Goal: Task Accomplishment & Management: Manage account settings

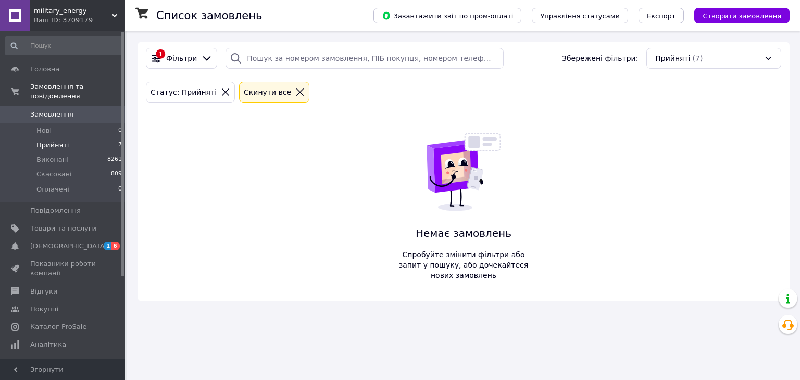
click at [40, 287] on span "Відгуки" at bounding box center [43, 291] width 27 height 9
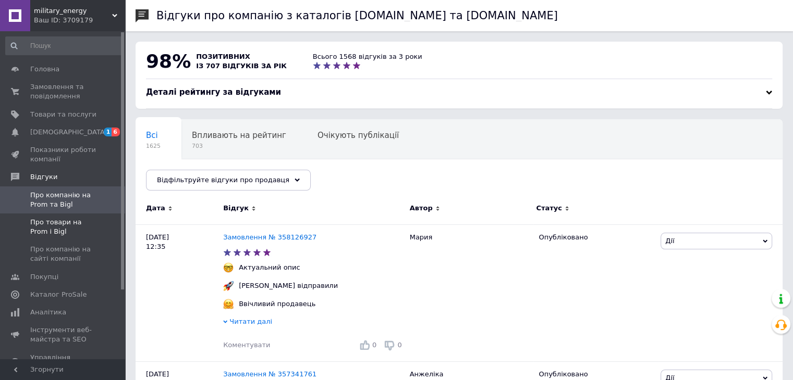
click at [38, 229] on span "Про товари на Prom і Bigl" at bounding box center [63, 227] width 66 height 19
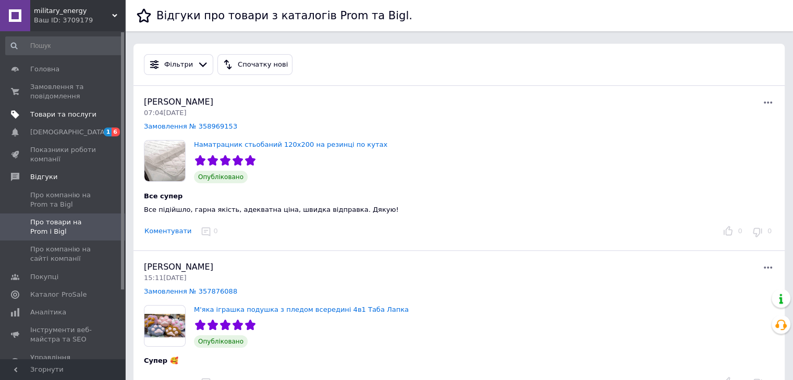
click at [44, 113] on span "Товари та послуги" at bounding box center [63, 114] width 66 height 9
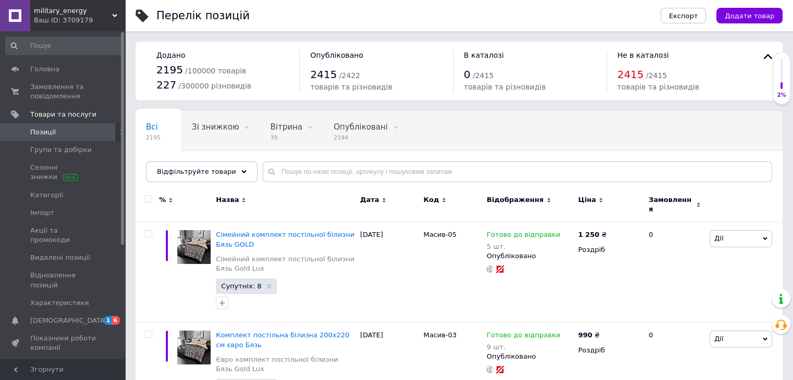
click at [115, 16] on use at bounding box center [114, 15] width 5 height 3
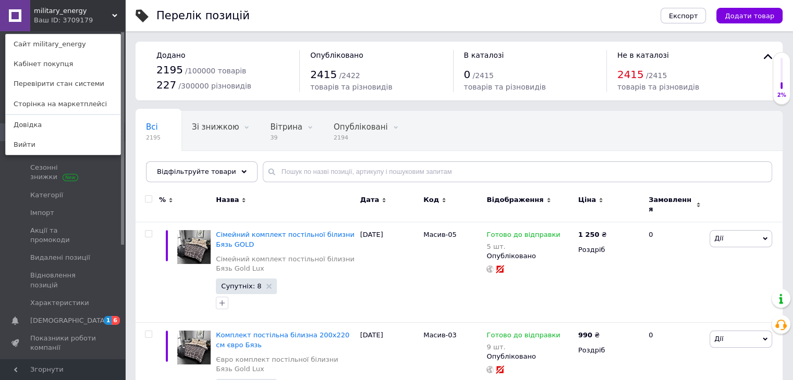
click at [75, 47] on link "Сайт military_energy" at bounding box center [63, 44] width 115 height 20
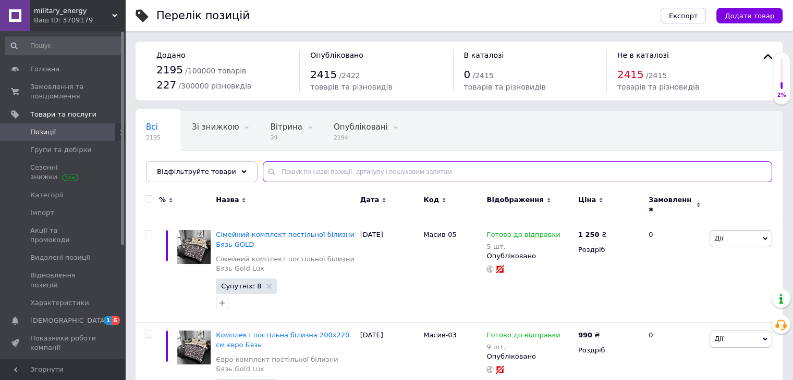
click at [307, 170] on input "text" at bounding box center [517, 172] width 509 height 21
paste input "MH/"
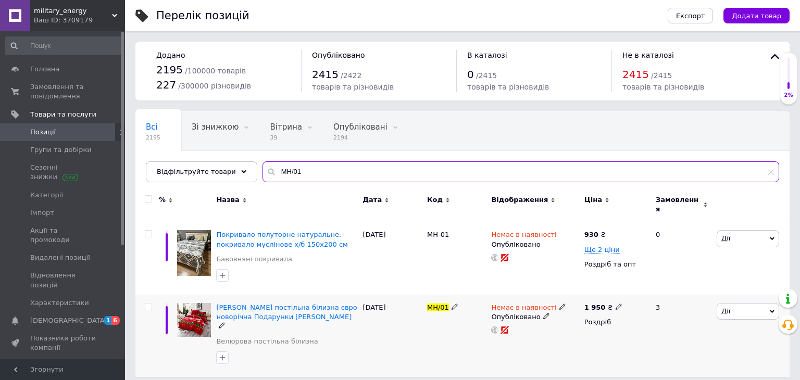
type input "MH/01"
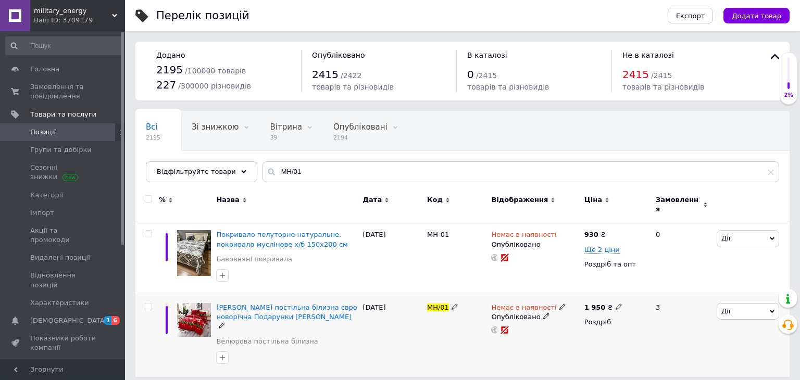
click at [616, 304] on icon at bounding box center [619, 307] width 6 height 6
click at [640, 289] on input "1950" at bounding box center [665, 296] width 79 height 21
drag, startPoint x: 669, startPoint y: 293, endPoint x: 609, endPoint y: 297, distance: 60.5
click at [615, 295] on div "1 950 ₴ Ціна 1990 Валюта ₴ $ EUR CHF GBP ¥ PLN ₸ MDL HUF KGS CNY TRY KRW lei Ро…" at bounding box center [616, 336] width 68 height 82
type input "1990"
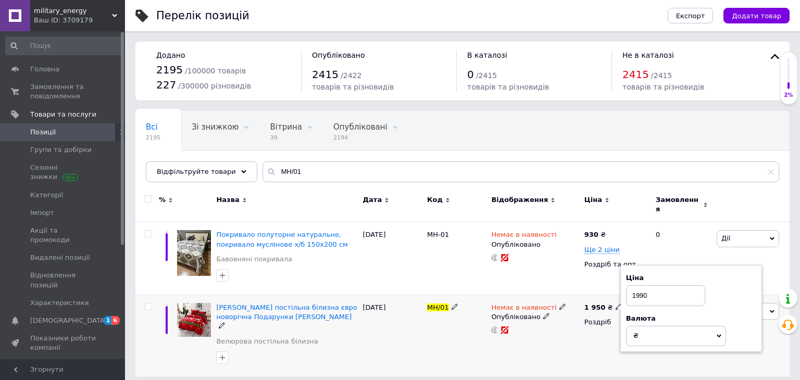
click at [517, 351] on div "Немає в наявності Опубліковано" at bounding box center [535, 336] width 93 height 82
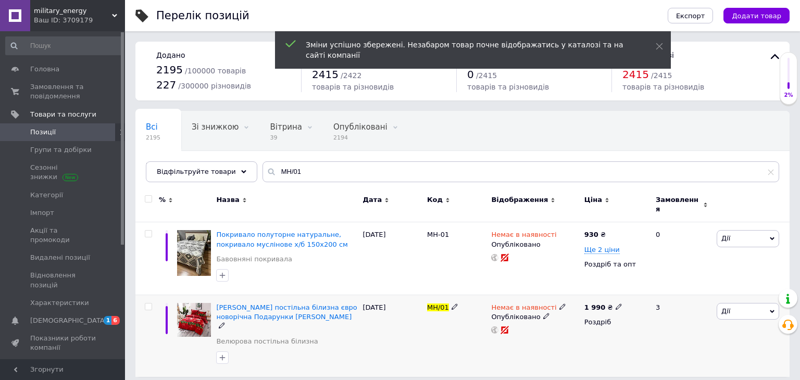
click at [560, 303] on span at bounding box center [563, 306] width 6 height 7
click at [594, 339] on li "Готово до відправки" at bounding box center [617, 345] width 99 height 15
click at [594, 334] on input at bounding box center [606, 344] width 79 height 21
type input "10"
click at [501, 349] on div "Немає в наявності Наявність [PERSON_NAME] до відправки В наявності Немає в наяв…" at bounding box center [535, 336] width 93 height 82
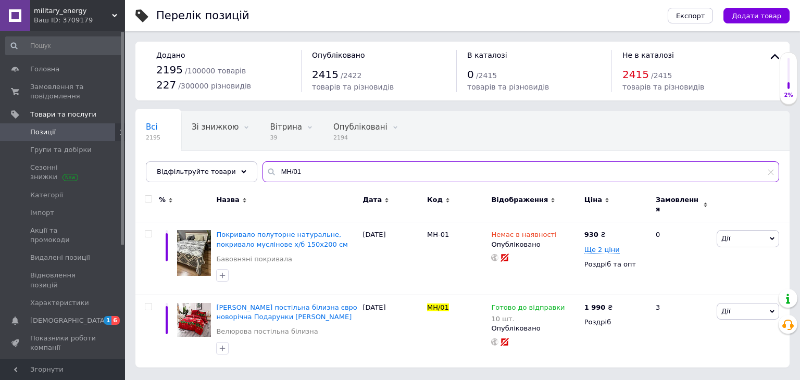
click at [340, 170] on input "MH/01" at bounding box center [521, 172] width 517 height 21
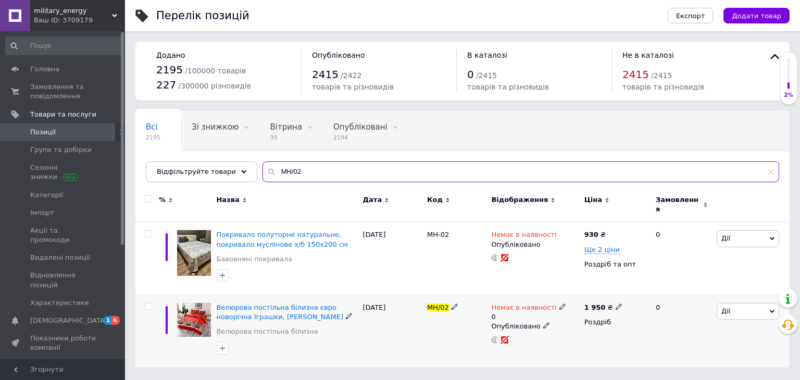
type input "MH/02"
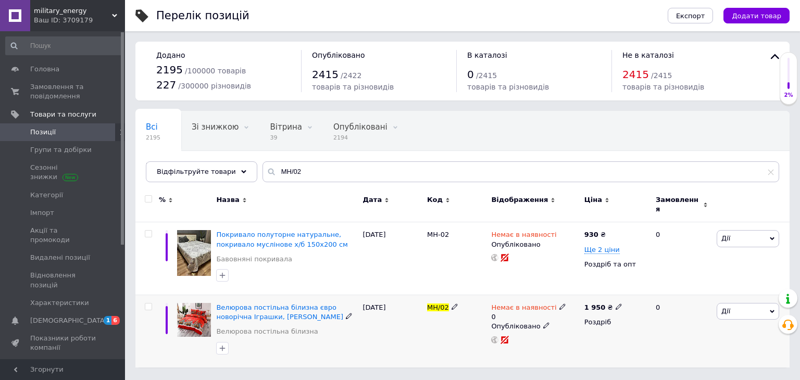
click at [560, 304] on icon at bounding box center [563, 307] width 6 height 6
click at [590, 342] on li "Готово до відправки" at bounding box center [617, 349] width 99 height 15
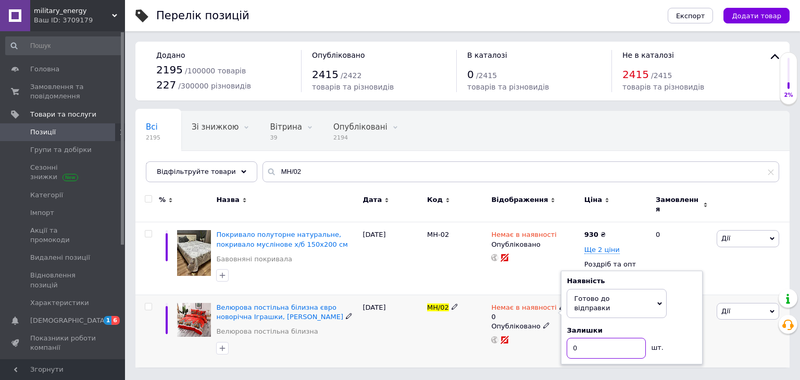
click at [590, 338] on input "0" at bounding box center [606, 348] width 79 height 21
type input "10"
click at [528, 345] on div "Немає в наявності 0 Наявність [PERSON_NAME] до відправки В наявності Немає в на…" at bounding box center [535, 331] width 93 height 72
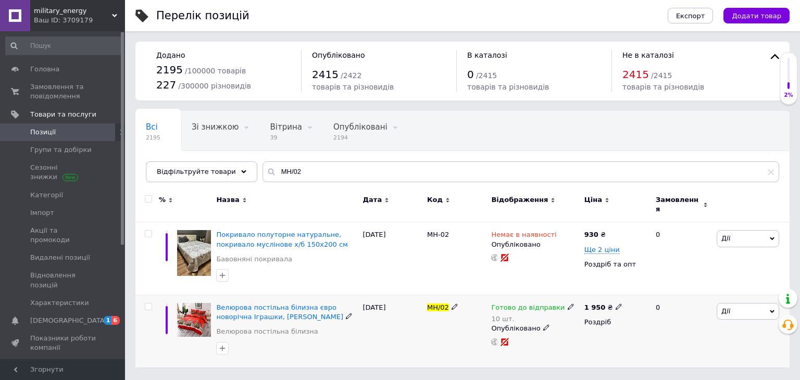
drag, startPoint x: 610, startPoint y: 303, endPoint x: 616, endPoint y: 301, distance: 6.1
click at [616, 304] on icon at bounding box center [619, 307] width 6 height 6
drag, startPoint x: 653, startPoint y: 297, endPoint x: 641, endPoint y: 295, distance: 12.6
click at [641, 295] on input "1950" at bounding box center [665, 296] width 79 height 21
type input "1990"
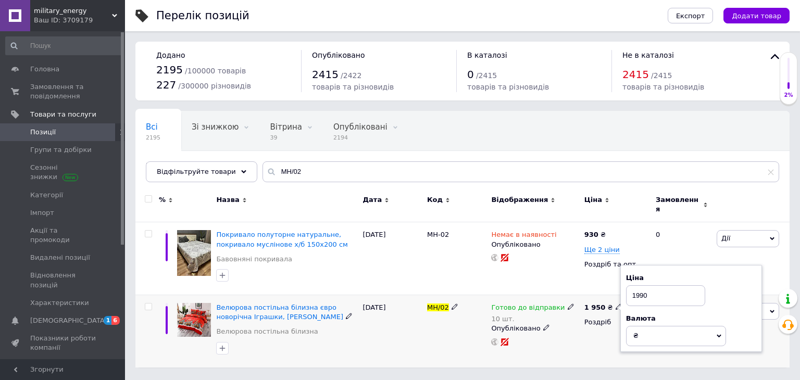
click at [586, 348] on div "1 950 ₴ Ціна 1990 Валюта ₴ $ EUR CHF GBP ¥ PLN ₸ MDL HUF KGS CNY TRY KRW lei Ро…" at bounding box center [616, 331] width 68 height 72
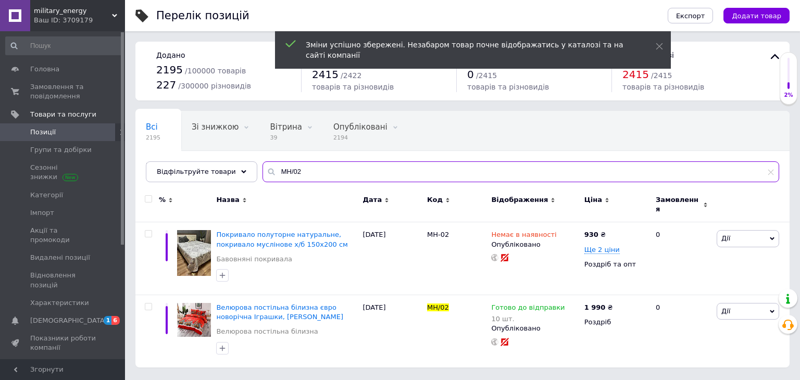
click at [337, 167] on input "MH/02" at bounding box center [521, 172] width 517 height 21
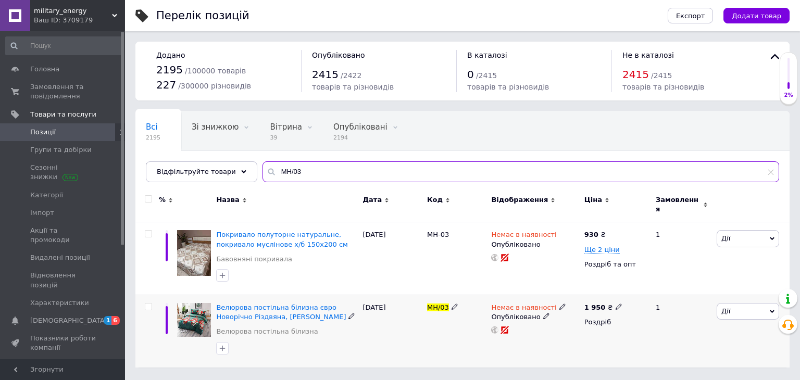
type input "MH/03"
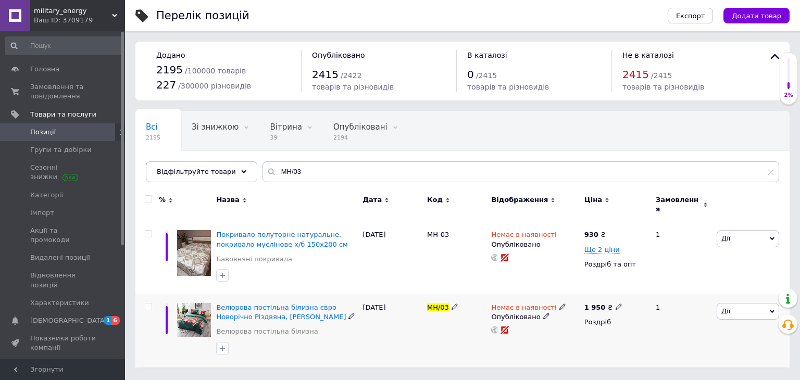
click at [560, 304] on icon at bounding box center [563, 307] width 6 height 6
click at [578, 338] on li "Готово до відправки" at bounding box center [617, 345] width 99 height 15
click at [583, 334] on input at bounding box center [606, 344] width 79 height 21
type input "10"
click at [546, 335] on div "Немає в наявності Наявність [PERSON_NAME] до відправки В наявності Немає в наяв…" at bounding box center [535, 331] width 93 height 72
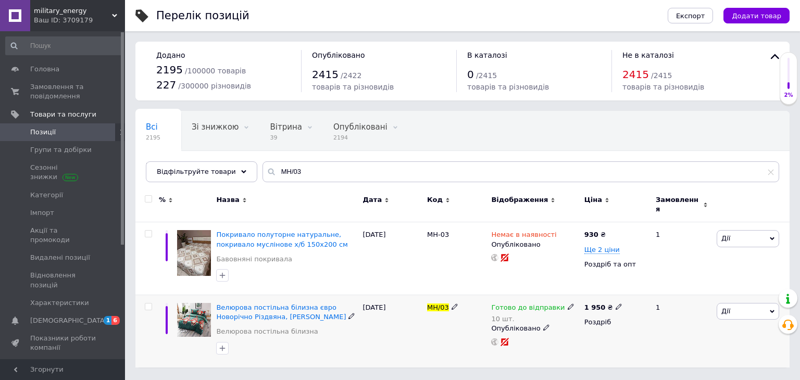
click at [616, 304] on icon at bounding box center [619, 307] width 6 height 6
click at [632, 291] on input "1950" at bounding box center [665, 296] width 79 height 21
type input "1990"
click at [573, 340] on div "Готово до відправки 10 шт. Опубліковано" at bounding box center [535, 331] width 93 height 72
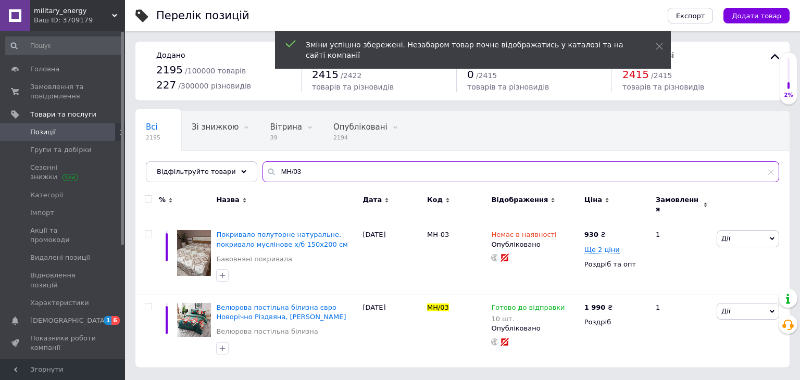
click at [347, 176] on input "MH/03" at bounding box center [521, 172] width 517 height 21
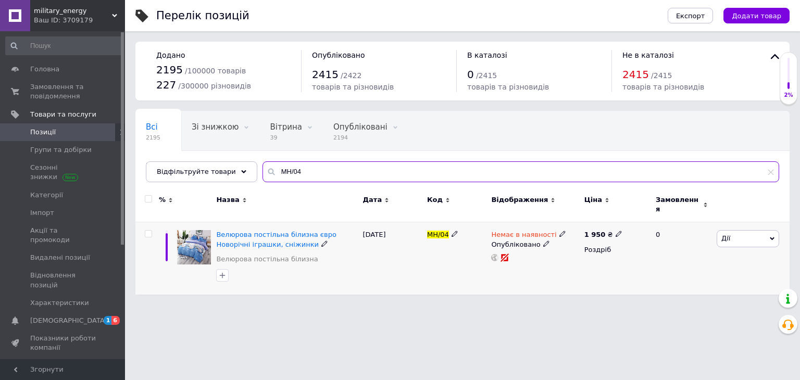
type input "MH/04"
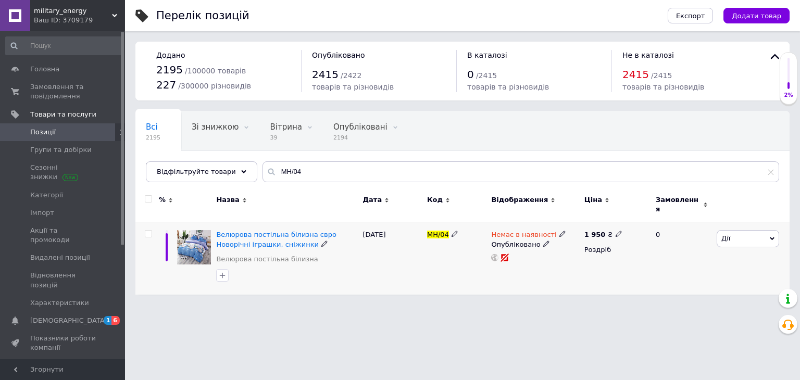
click at [560, 231] on icon at bounding box center [563, 234] width 6 height 6
click at [575, 265] on li "Готово до відправки" at bounding box center [617, 272] width 99 height 15
click at [587, 261] on input at bounding box center [606, 271] width 79 height 21
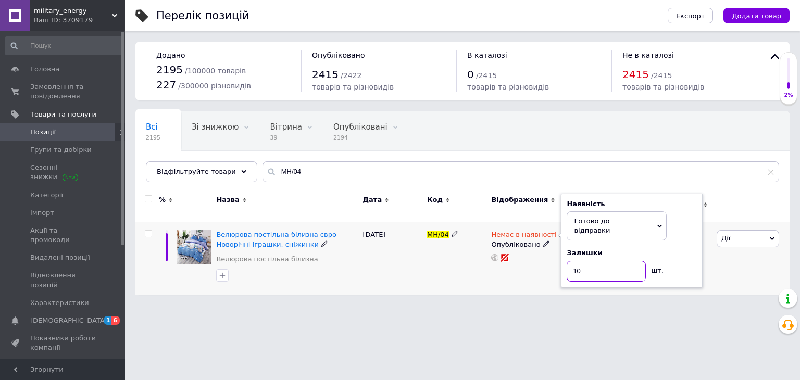
type input "10"
click at [552, 285] on div "Немає в наявності Наявність [PERSON_NAME] до відправки В наявності Немає в наяв…" at bounding box center [535, 259] width 93 height 72
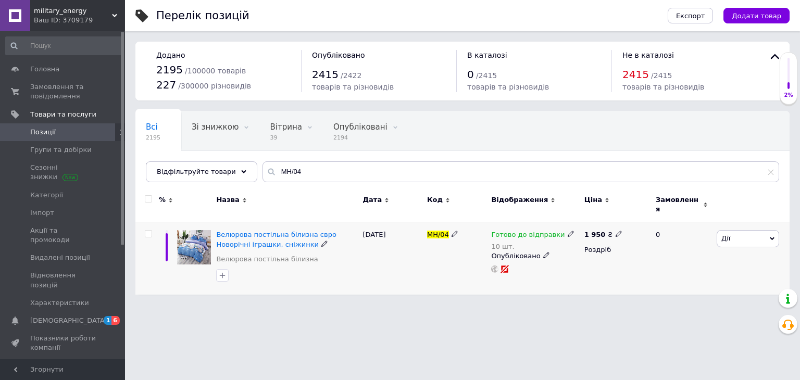
click at [616, 231] on icon at bounding box center [619, 234] width 6 height 6
type input "1990"
click at [605, 284] on div "1 950 ₴ Ціна 1990 Валюта ₴ $ EUR CHF GBP ¥ PLN ₸ MDL HUF KGS CNY TRY KRW lei Ро…" at bounding box center [616, 259] width 68 height 72
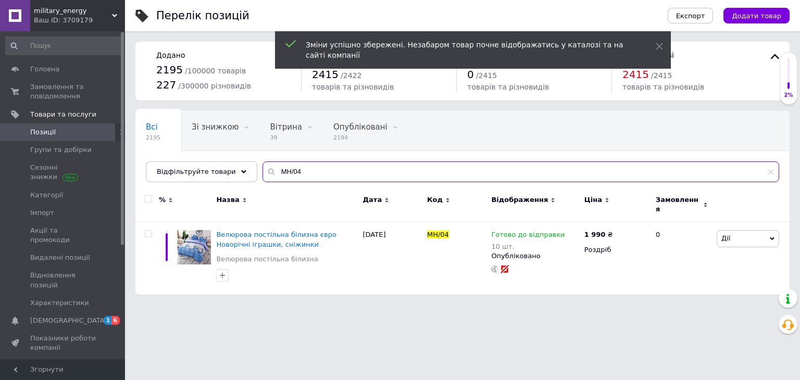
click at [400, 173] on input "MH/04" at bounding box center [521, 172] width 517 height 21
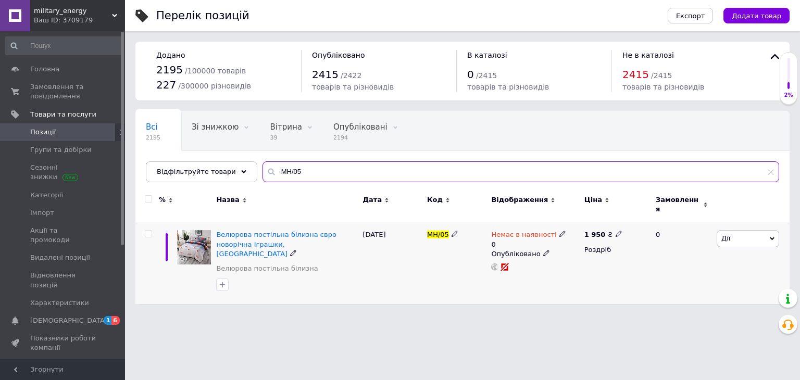
type input "MH/05"
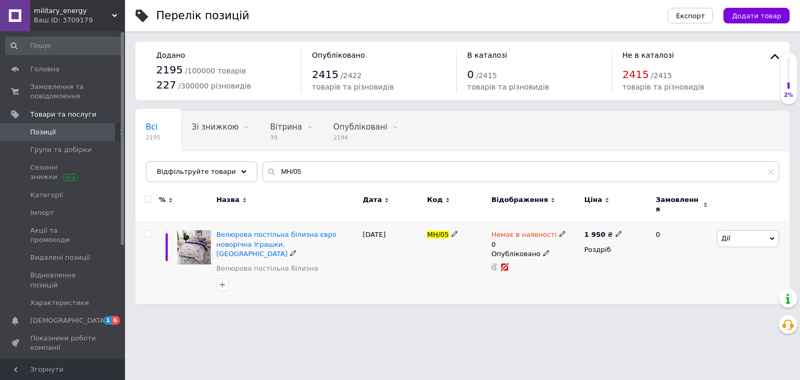
click at [560, 230] on span at bounding box center [563, 233] width 7 height 7
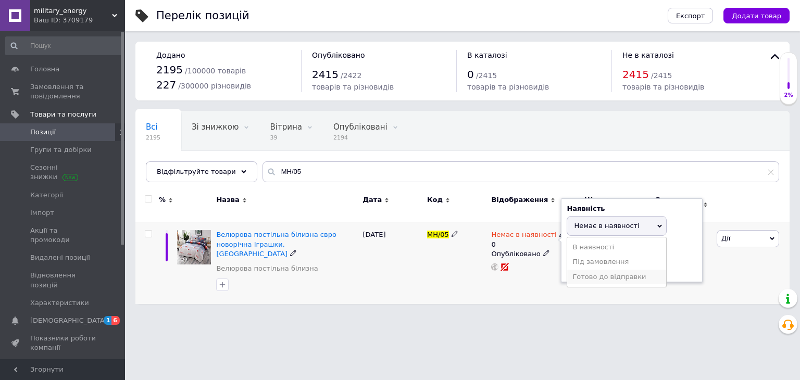
click at [592, 273] on li "Готово до відправки" at bounding box center [617, 277] width 99 height 15
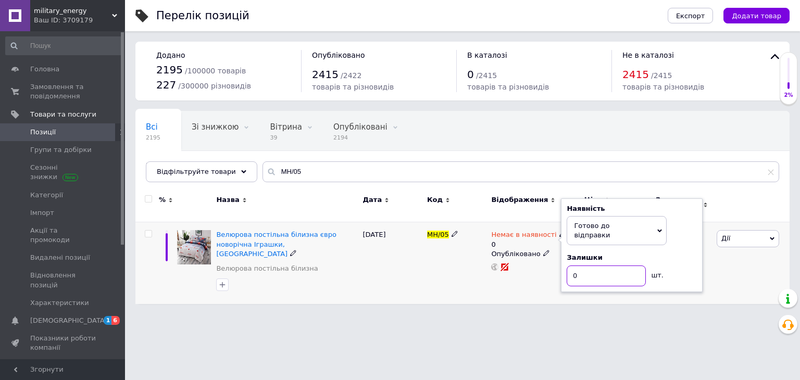
click at [592, 267] on input "0" at bounding box center [606, 276] width 79 height 21
type input "10"
click at [559, 297] on div "Перелік позицій Експорт Додати товар Додано 2195 / 100000 товарів 227 / 300000 …" at bounding box center [462, 157] width 675 height 315
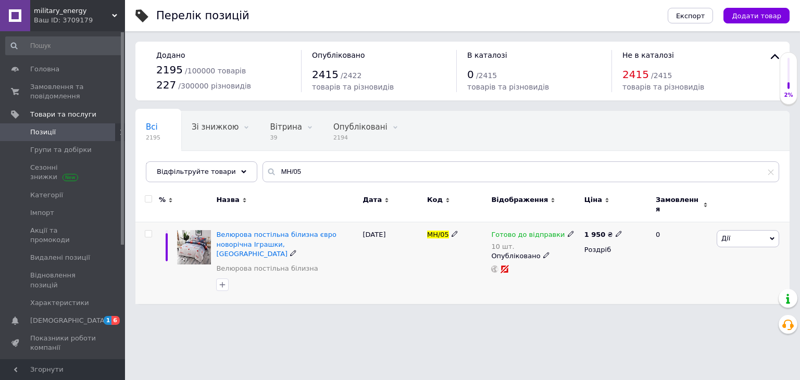
click at [621, 230] on div "1 950 ₴" at bounding box center [616, 234] width 63 height 9
click at [609, 230] on div "1 950 ₴" at bounding box center [604, 234] width 38 height 9
click at [616, 231] on use at bounding box center [619, 234] width 6 height 6
click at [669, 218] on input "1950" at bounding box center [665, 223] width 79 height 21
type input "1990"
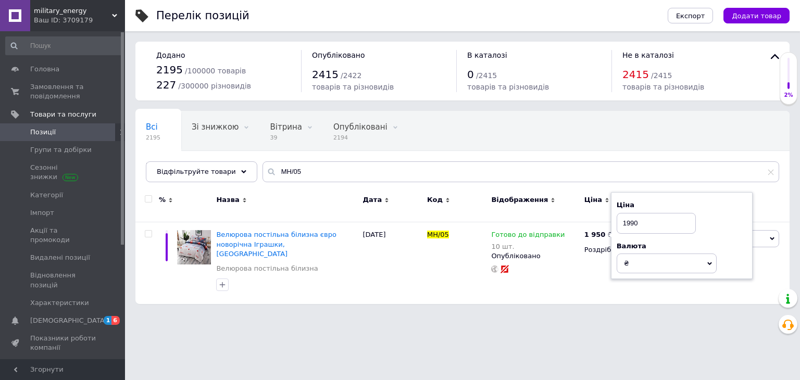
click at [529, 303] on html "military_energy Ваш ID: 3709179 Сайт military_energy Кабінет покупця Перевірити…" at bounding box center [400, 157] width 800 height 315
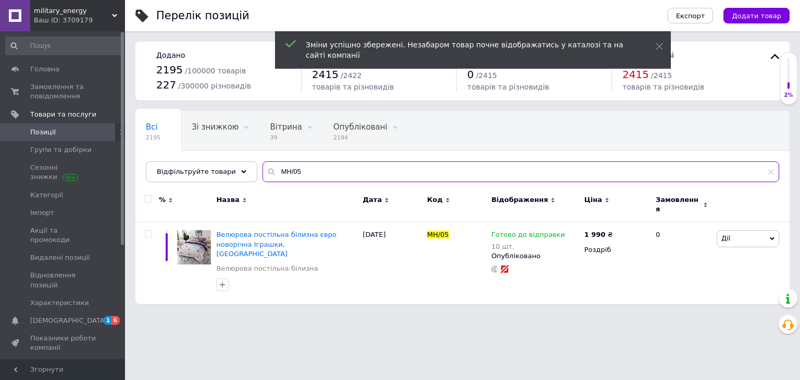
click at [327, 169] on input "MH/05" at bounding box center [521, 172] width 517 height 21
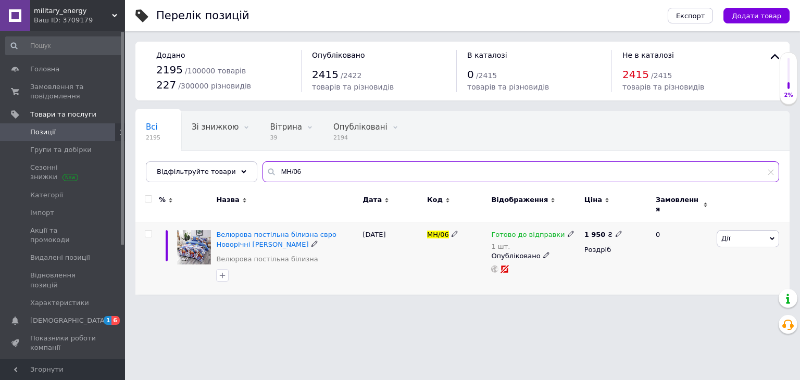
type input "MH/06"
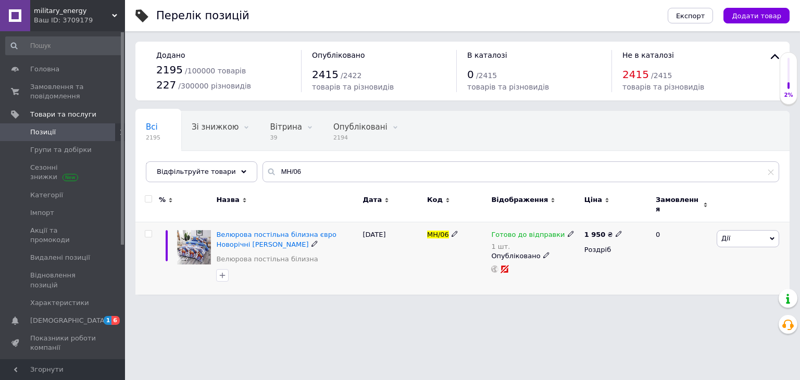
click at [616, 231] on icon at bounding box center [619, 234] width 6 height 6
click at [641, 218] on input "1950" at bounding box center [665, 223] width 79 height 21
type input "1990"
click at [595, 284] on div "1 950 ₴ Ціна 1990 Валюта ₴ $ EUR CHF GBP ¥ PLN ₸ MDL HUF KGS CNY TRY KRW lei Ро…" at bounding box center [616, 259] width 68 height 72
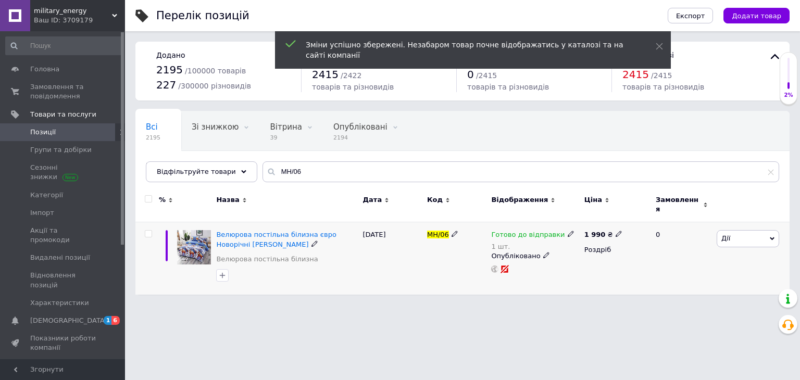
click at [730, 234] on span "Дії" at bounding box center [748, 238] width 63 height 17
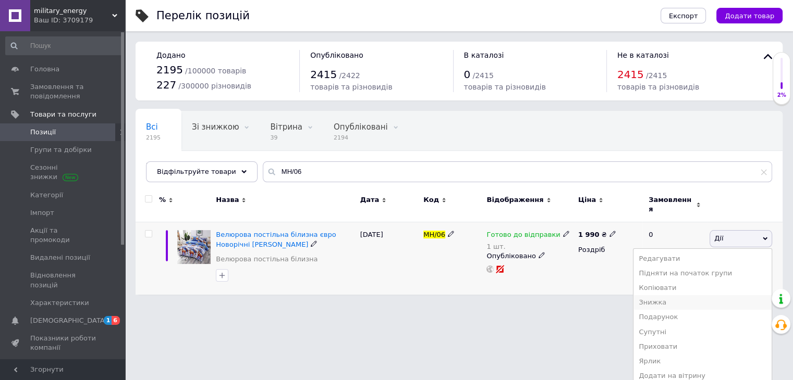
click at [668, 295] on li "Знижка" at bounding box center [702, 302] width 138 height 15
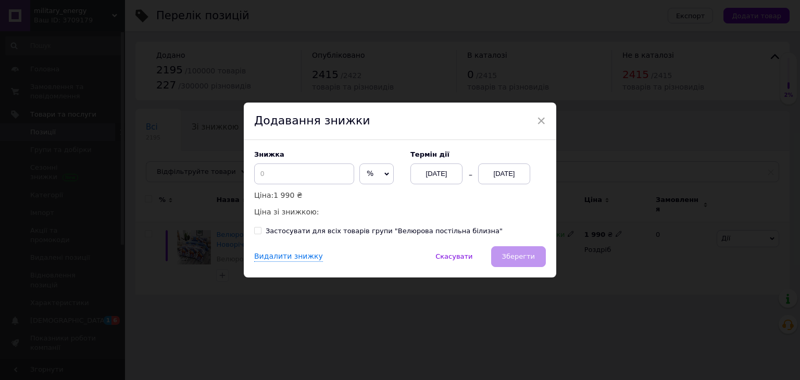
click at [444, 171] on div "[DATE]" at bounding box center [437, 174] width 52 height 21
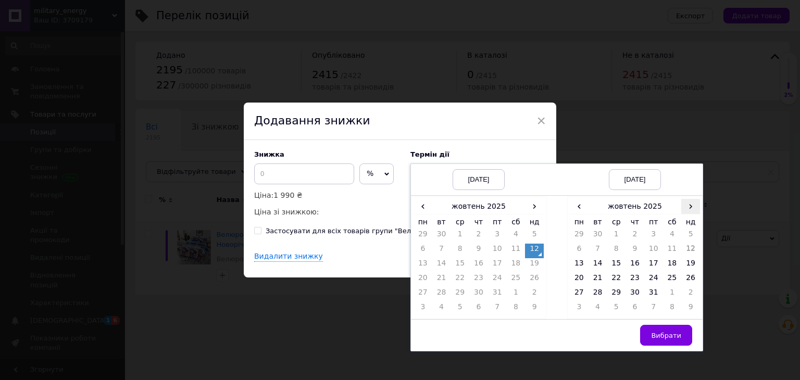
click at [695, 208] on span "›" at bounding box center [691, 206] width 19 height 15
click at [619, 296] on td "26" at bounding box center [616, 295] width 19 height 15
click at [694, 210] on span "›" at bounding box center [691, 206] width 19 height 15
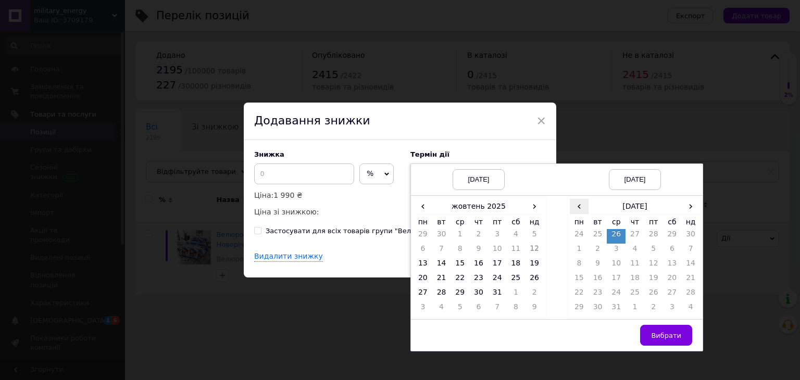
click at [577, 207] on span "‹" at bounding box center [579, 206] width 19 height 15
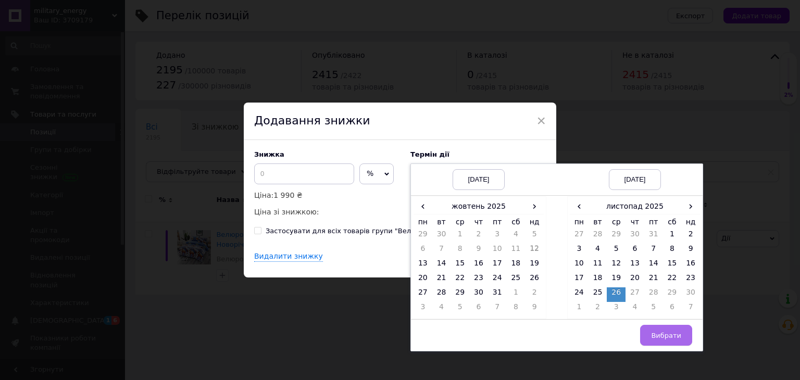
click at [676, 334] on span "Вибрати" at bounding box center [666, 336] width 30 height 8
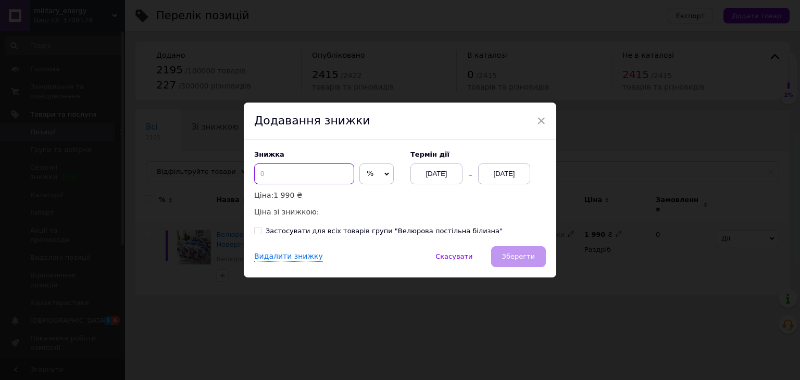
click at [305, 174] on input at bounding box center [304, 174] width 100 height 21
drag, startPoint x: 375, startPoint y: 179, endPoint x: 373, endPoint y: 190, distance: 10.6
click at [375, 179] on span "%" at bounding box center [377, 174] width 34 height 21
click at [373, 196] on li "₴" at bounding box center [376, 196] width 33 height 15
click at [316, 177] on input "10" at bounding box center [304, 174] width 100 height 21
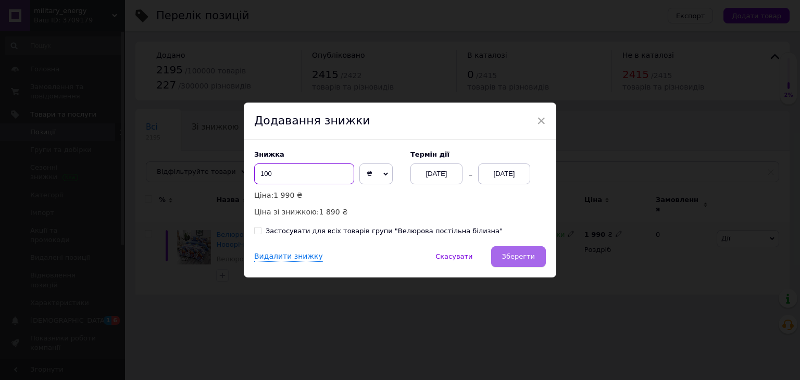
type input "100"
click at [530, 251] on button "Зберегти" at bounding box center [518, 257] width 55 height 21
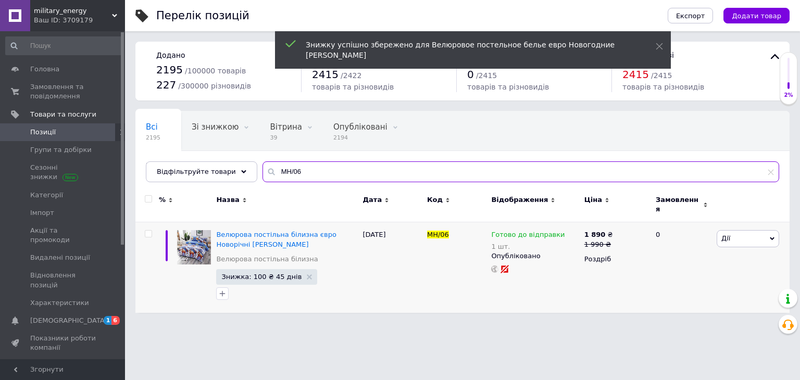
click at [301, 169] on input "MH/06" at bounding box center [521, 172] width 517 height 21
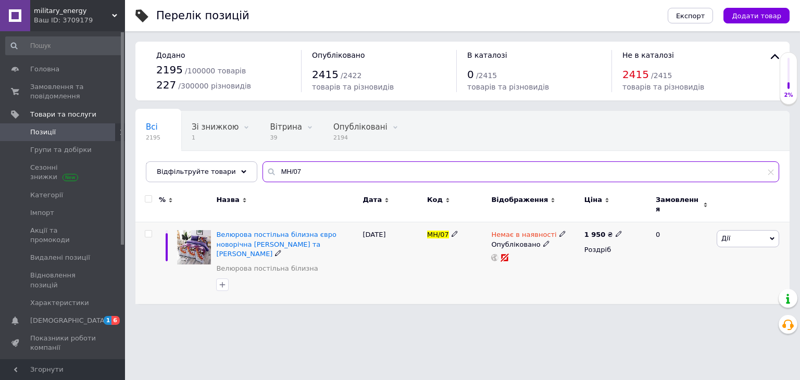
type input "MH/07"
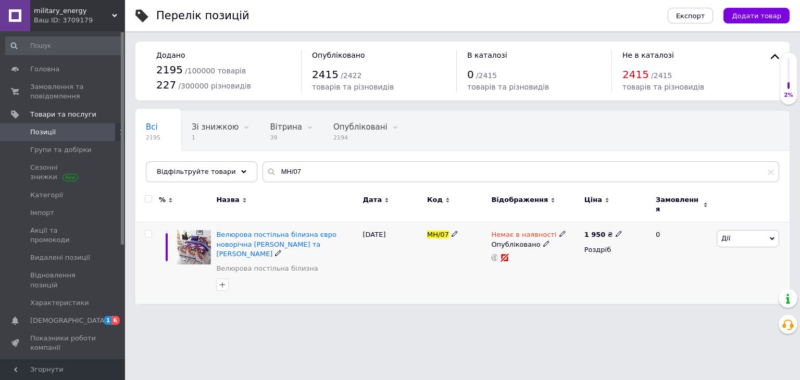
click at [560, 231] on icon at bounding box center [563, 234] width 6 height 6
click at [577, 265] on li "Готово до відправки" at bounding box center [617, 272] width 99 height 15
click at [578, 262] on input at bounding box center [606, 271] width 79 height 21
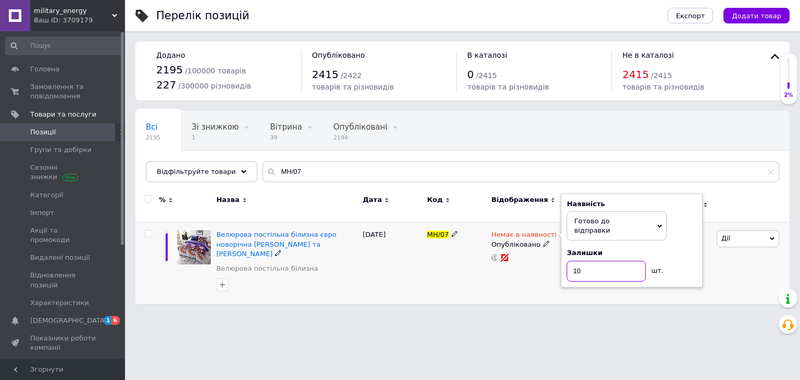
type input "10"
click at [533, 268] on div "Немає в наявності Наявність [PERSON_NAME] до відправки В наявності Немає в наяв…" at bounding box center [535, 264] width 93 height 82
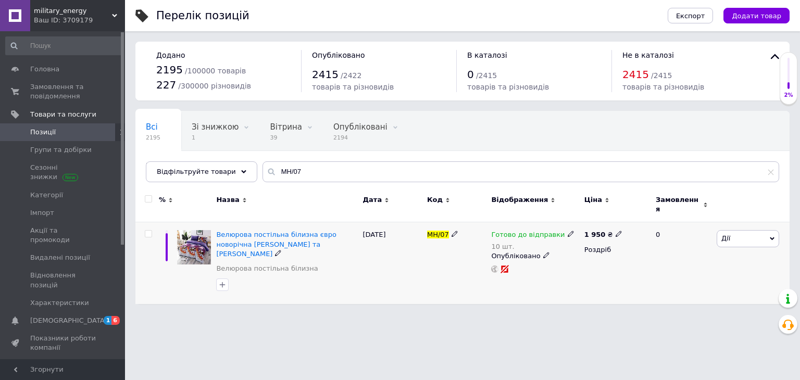
click at [619, 230] on div "1 950 ₴" at bounding box center [616, 234] width 63 height 9
click at [616, 231] on icon at bounding box center [619, 234] width 6 height 6
type input "1990"
click at [561, 282] on div "Готово до відправки 10 шт. Опубліковано" at bounding box center [535, 264] width 93 height 82
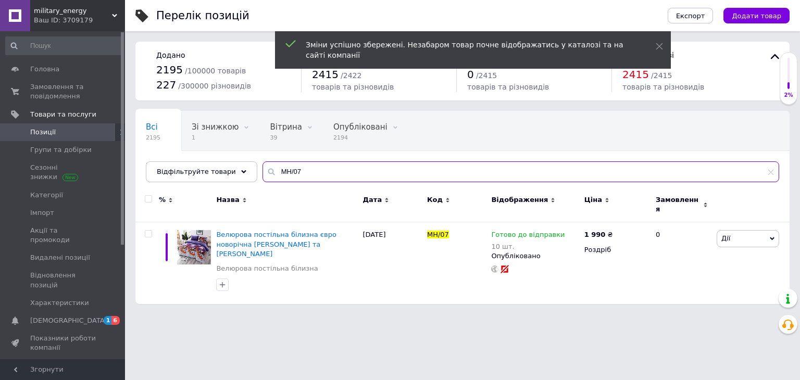
click at [334, 173] on input "MH/07" at bounding box center [521, 172] width 517 height 21
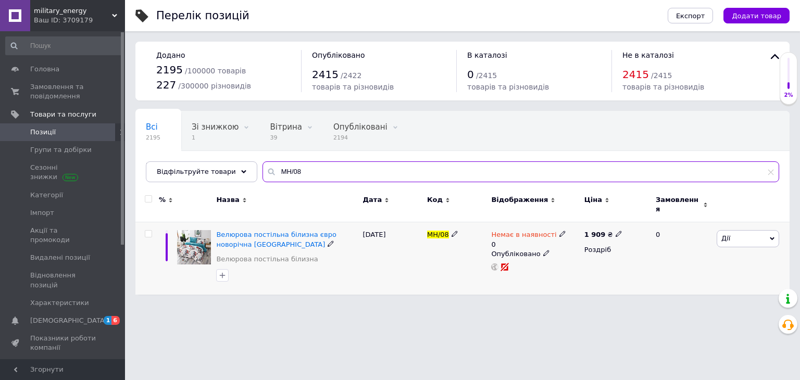
type input "MH/08"
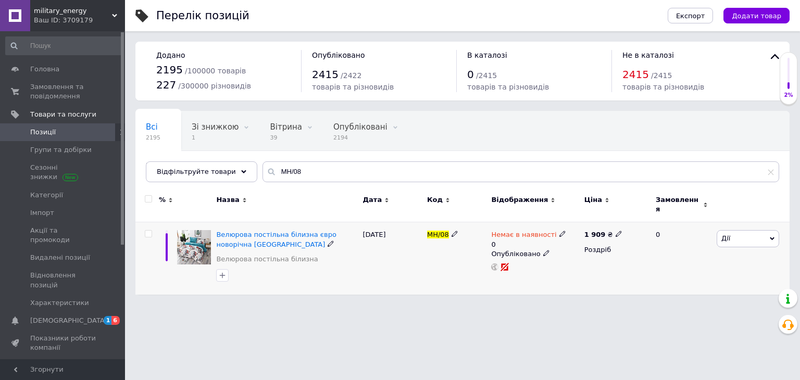
click at [560, 231] on icon at bounding box center [563, 234] width 6 height 6
click at [583, 274] on li "Готово до відправки" at bounding box center [617, 277] width 99 height 15
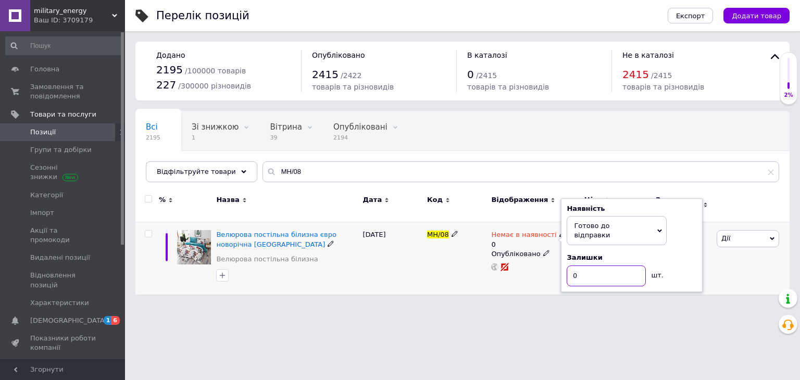
click at [593, 266] on input "0" at bounding box center [606, 276] width 79 height 21
type input "10"
click at [530, 296] on div "Перелік позицій Експорт Додати товар Додано 2195 / 100000 товарів 227 / 300000 …" at bounding box center [462, 152] width 675 height 305
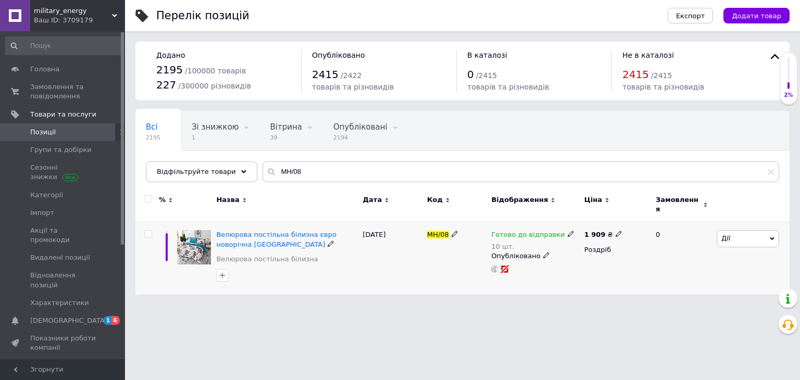
click at [616, 231] on use at bounding box center [619, 234] width 6 height 6
drag, startPoint x: 657, startPoint y: 216, endPoint x: 620, endPoint y: 216, distance: 37.0
click at [621, 216] on div "Ціна 1909 Валюта ₴ $ EUR CHF GBP ¥ PLN ₸ MDL HUF KGS CNY TRY KRW lei" at bounding box center [692, 235] width 142 height 87
type input "1990"
click at [595, 282] on div "1 909 ₴ Ціна 1990 Валюта ₴ $ EUR CHF GBP ¥ PLN ₸ MDL HUF KGS CNY TRY KRW lei Ро…" at bounding box center [616, 259] width 68 height 72
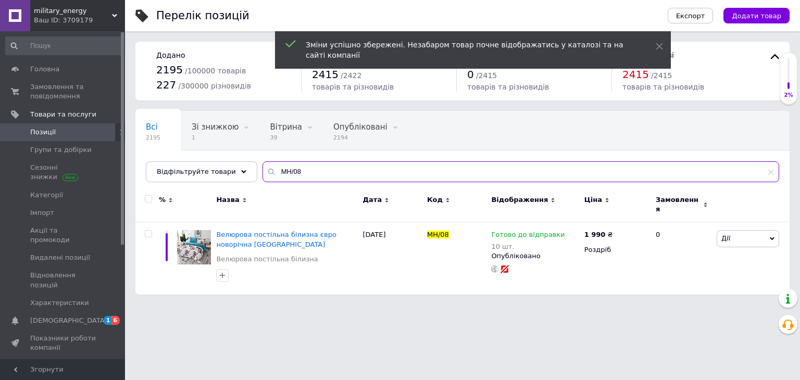
click at [344, 171] on input "MH/08" at bounding box center [521, 172] width 517 height 21
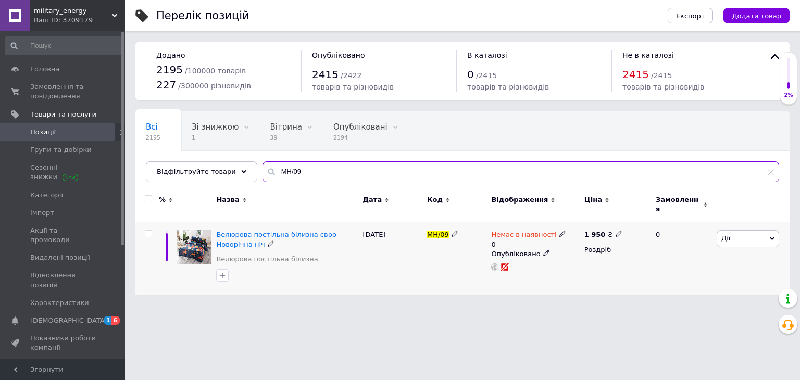
type input "MH/09"
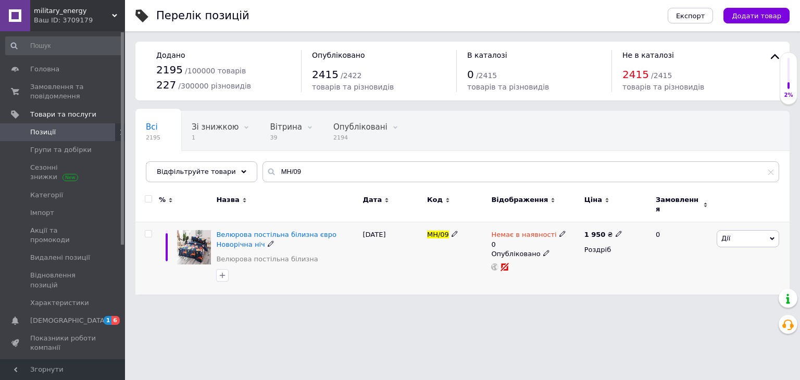
click at [560, 231] on icon at bounding box center [563, 234] width 6 height 6
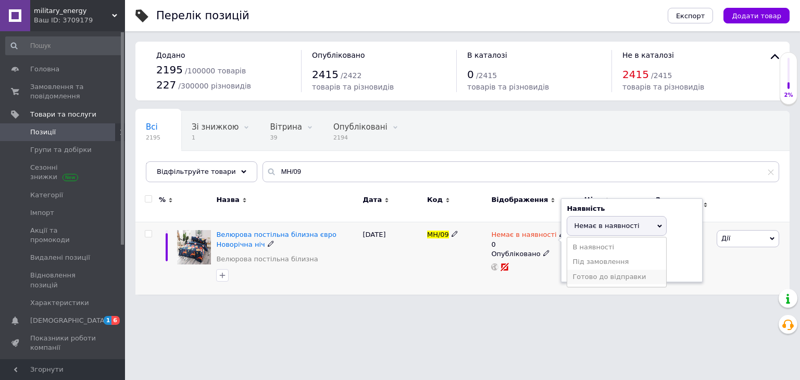
click at [585, 270] on li "Готово до відправки" at bounding box center [617, 277] width 99 height 15
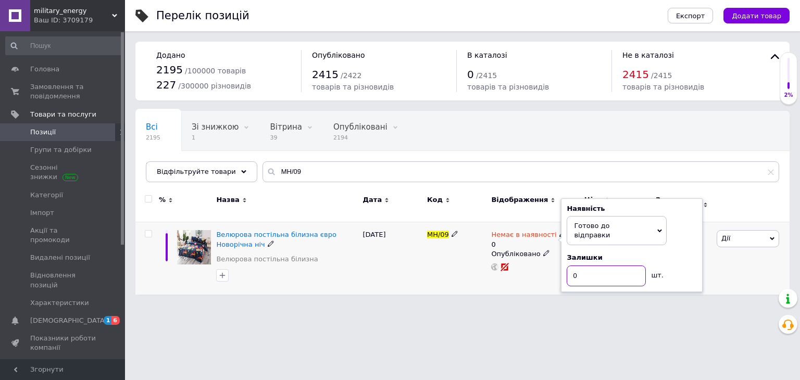
click at [592, 266] on input "0" at bounding box center [606, 276] width 79 height 21
type input "10"
click at [563, 305] on html "military_energy Ваш ID: 3709179 Сайт military_energy Кабінет покупця Перевірити…" at bounding box center [400, 152] width 800 height 305
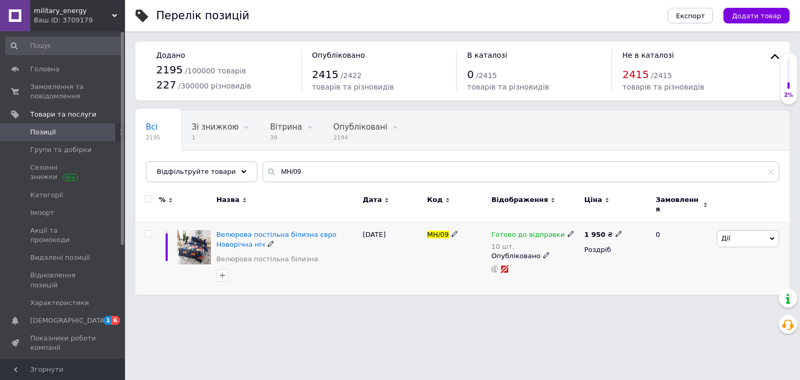
click at [617, 230] on div "1 950 ₴" at bounding box center [616, 234] width 63 height 9
click at [617, 230] on span at bounding box center [619, 233] width 7 height 7
click at [635, 213] on input "1950" at bounding box center [665, 223] width 79 height 21
type input "1990"
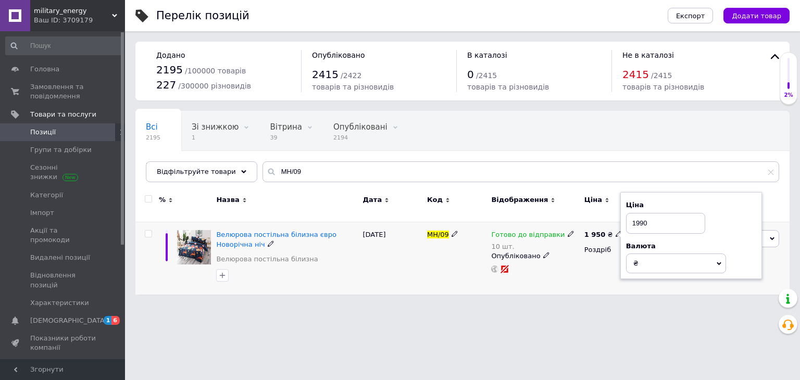
click at [619, 269] on div "1 950 ₴ Ціна 1990 Валюта ₴ $ EUR CHF GBP ¥ PLN ₸ MDL HUF KGS CNY TRY KRW lei Ро…" at bounding box center [616, 259] width 68 height 72
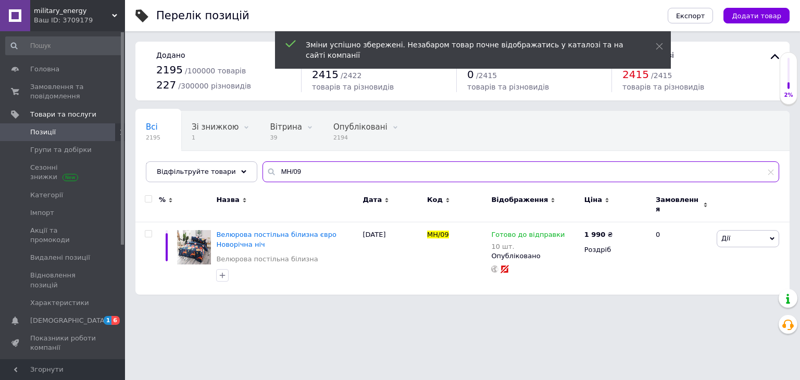
click at [313, 174] on input "MH/09" at bounding box center [521, 172] width 517 height 21
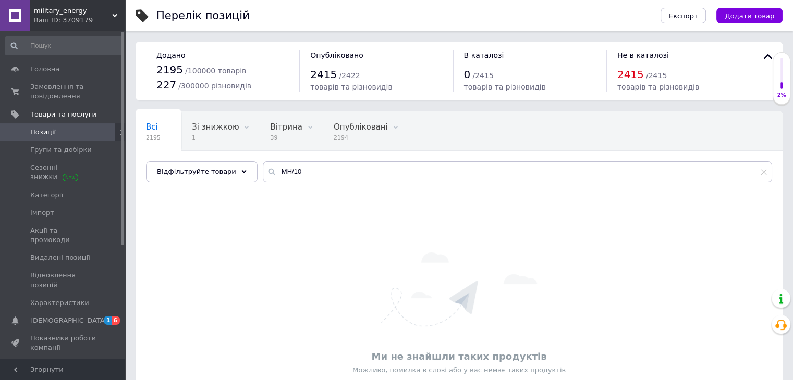
click at [61, 129] on span "Позиції" at bounding box center [63, 132] width 66 height 9
drag, startPoint x: 304, startPoint y: 178, endPoint x: 253, endPoint y: 175, distance: 51.2
click at [263, 175] on div "MH/10" at bounding box center [517, 172] width 509 height 21
paste input "[PERSON_NAME]/06"
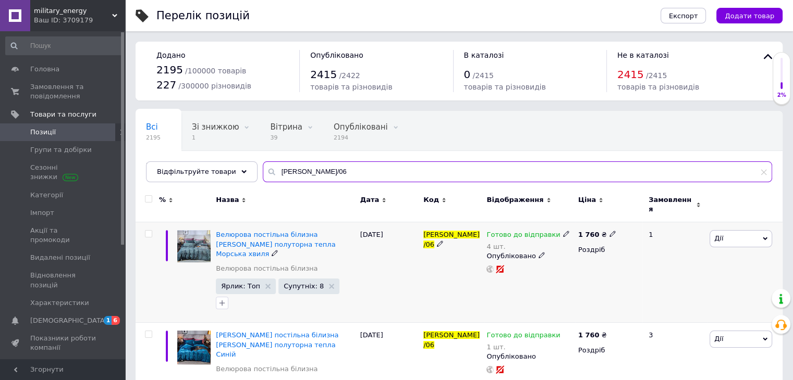
scroll to position [42, 0]
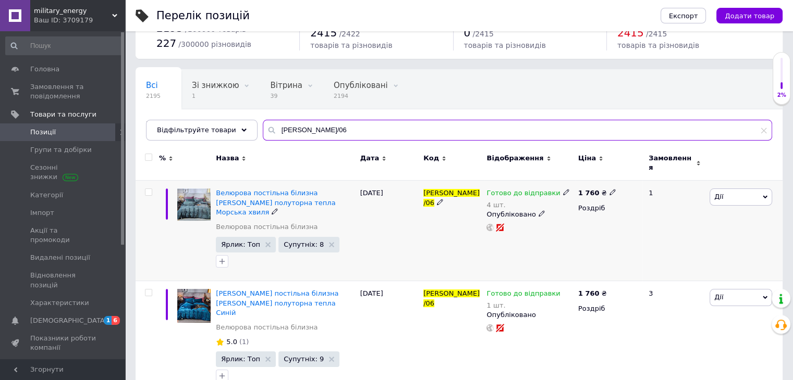
type input "[PERSON_NAME]/06"
click at [730, 193] on span "Дії" at bounding box center [740, 197] width 63 height 17
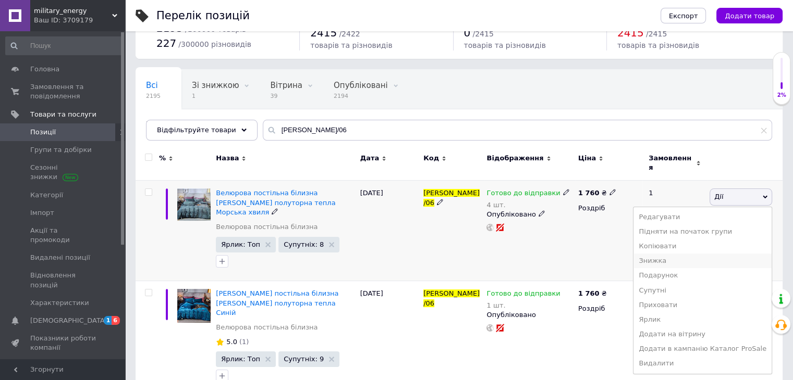
click at [671, 258] on li "Знижка" at bounding box center [702, 261] width 138 height 15
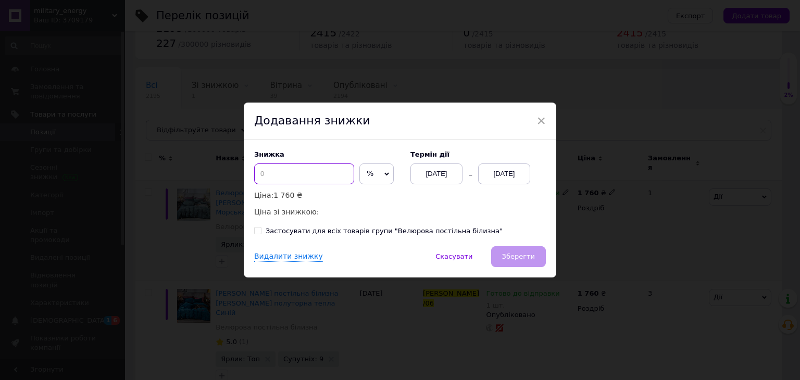
click at [293, 170] on input at bounding box center [304, 174] width 100 height 21
type input "61"
click at [506, 179] on div "[DATE]" at bounding box center [504, 174] width 52 height 21
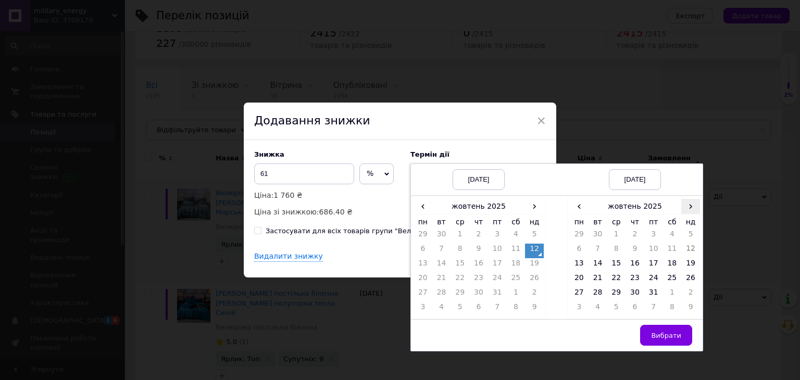
click at [685, 205] on span "›" at bounding box center [691, 206] width 19 height 15
click at [613, 292] on td "26" at bounding box center [616, 295] width 19 height 15
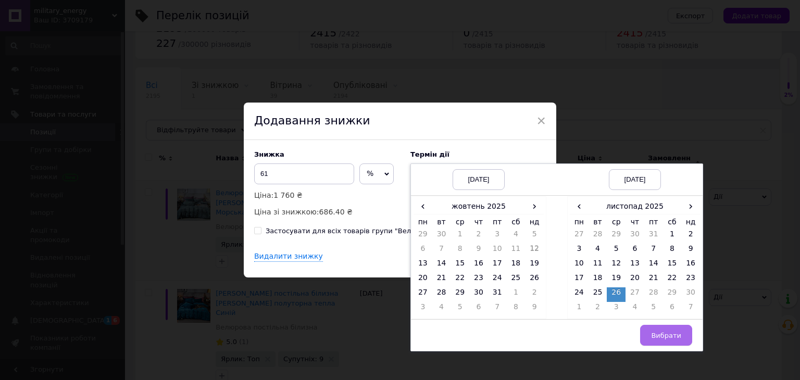
click at [669, 340] on button "Вибрати" at bounding box center [667, 335] width 52 height 21
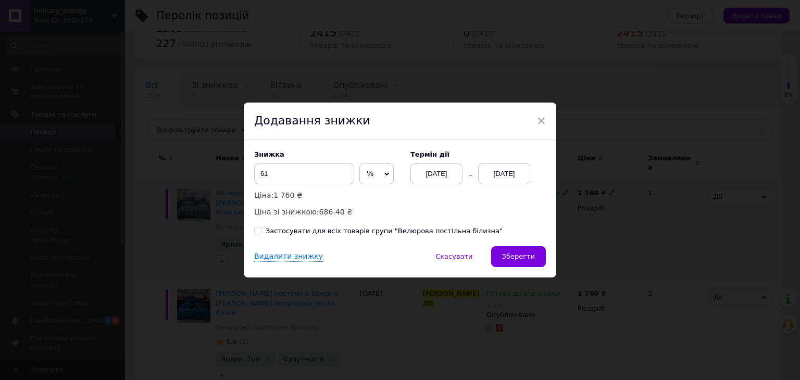
click at [367, 171] on span "%" at bounding box center [377, 174] width 34 height 21
click at [379, 196] on li "₴" at bounding box center [376, 196] width 33 height 15
click at [520, 254] on span "Зберегти" at bounding box center [518, 257] width 33 height 8
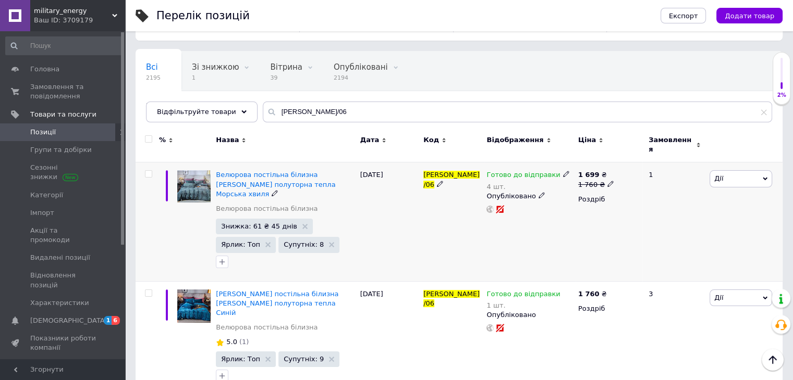
scroll to position [8, 0]
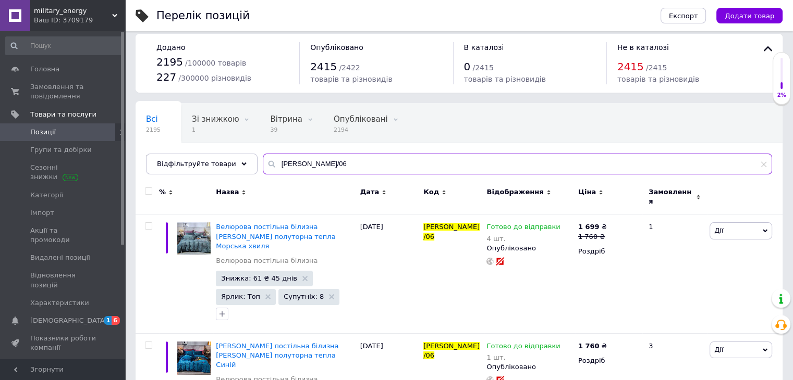
click at [364, 166] on input "[PERSON_NAME]/06" at bounding box center [517, 164] width 509 height 21
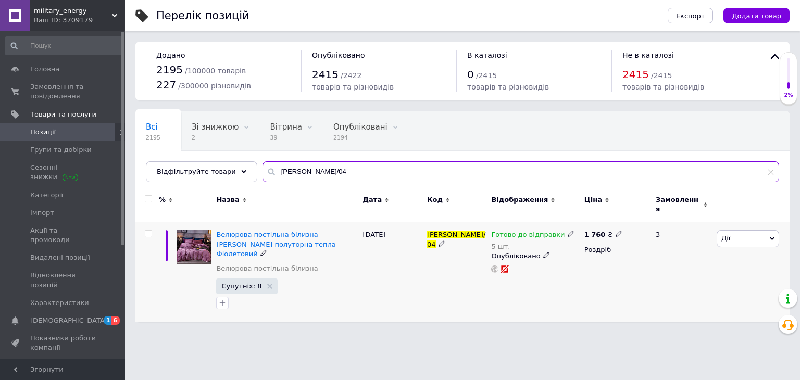
type input "[PERSON_NAME]/04"
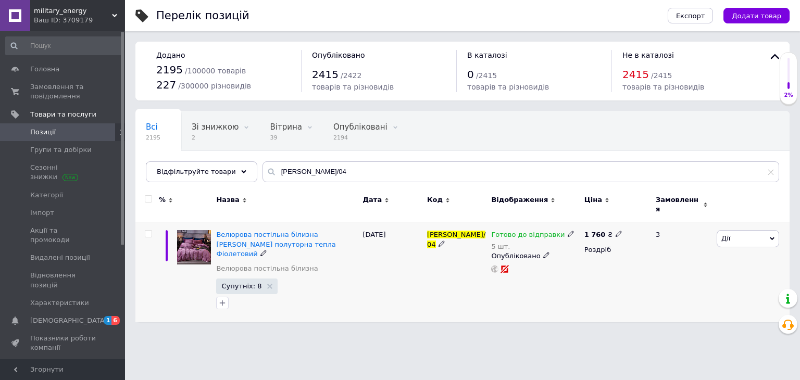
click at [735, 239] on span "Дії" at bounding box center [748, 238] width 63 height 17
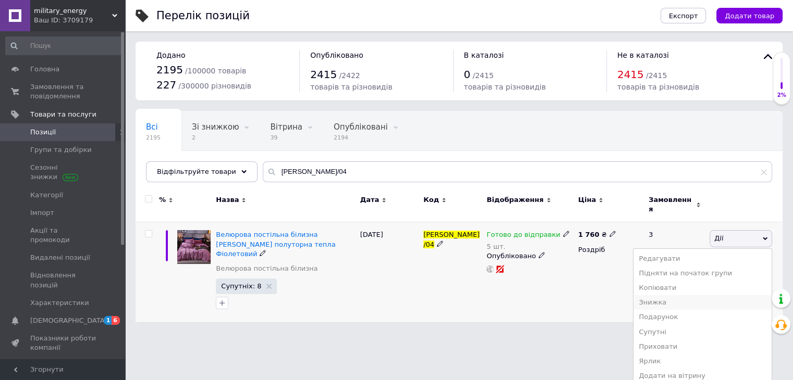
click at [699, 295] on li "Знижка" at bounding box center [702, 302] width 138 height 15
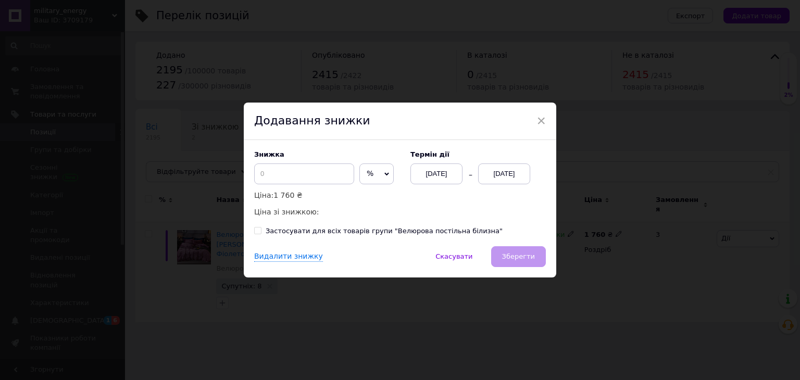
click at [379, 178] on span "%" at bounding box center [377, 174] width 34 height 21
click at [368, 196] on li "₴" at bounding box center [376, 196] width 33 height 15
click at [288, 160] on div "Знижка ₴ % Ціна: 1 760 ₴ Ціна зі знижкою:" at bounding box center [327, 185] width 146 height 68
click at [300, 174] on input at bounding box center [304, 174] width 100 height 21
type input "61"
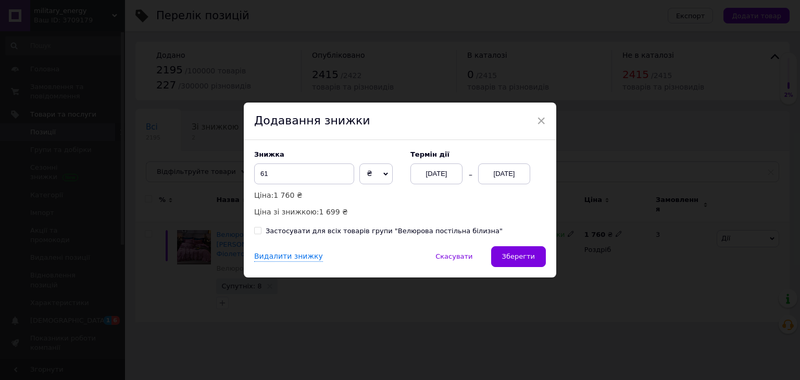
click at [509, 180] on div "[DATE]" at bounding box center [504, 174] width 52 height 21
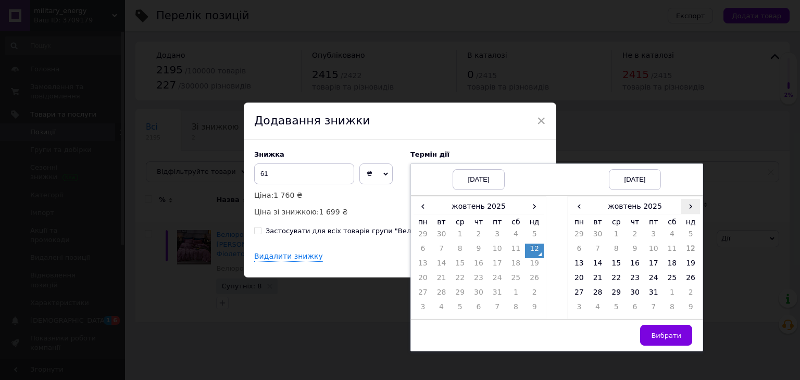
click at [683, 206] on span "›" at bounding box center [691, 206] width 19 height 15
click at [618, 292] on td "26" at bounding box center [616, 295] width 19 height 15
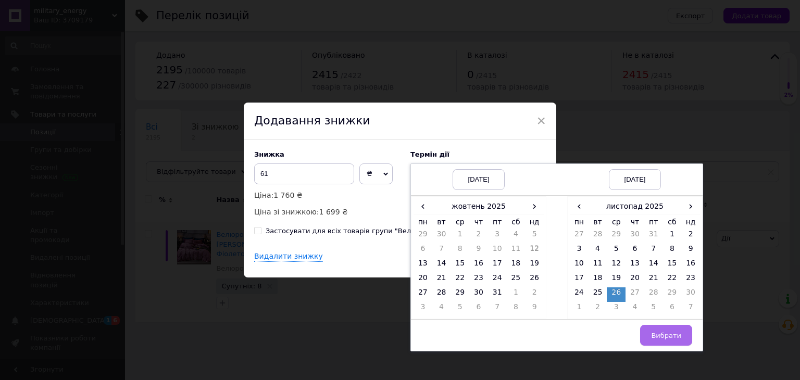
click at [662, 333] on span "Вибрати" at bounding box center [666, 336] width 30 height 8
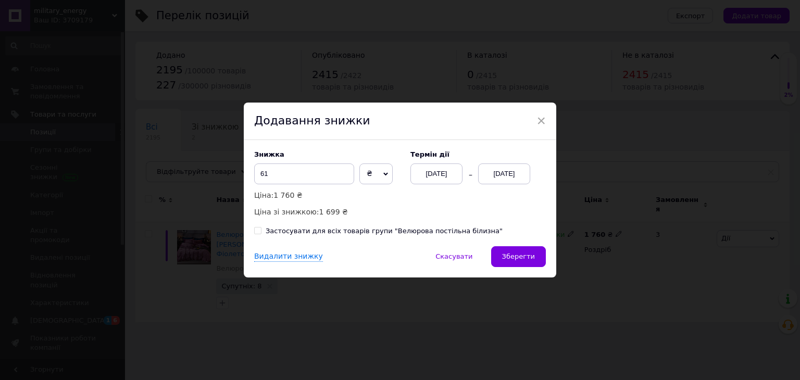
click at [511, 258] on span "Зберегти" at bounding box center [518, 257] width 33 height 8
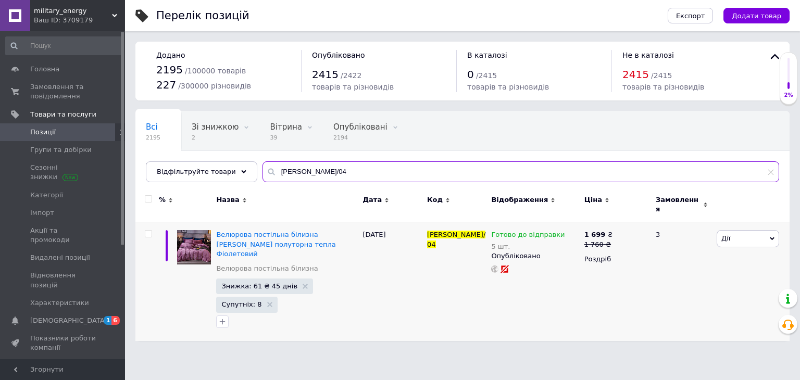
click at [336, 168] on input "[PERSON_NAME]/04" at bounding box center [521, 172] width 517 height 21
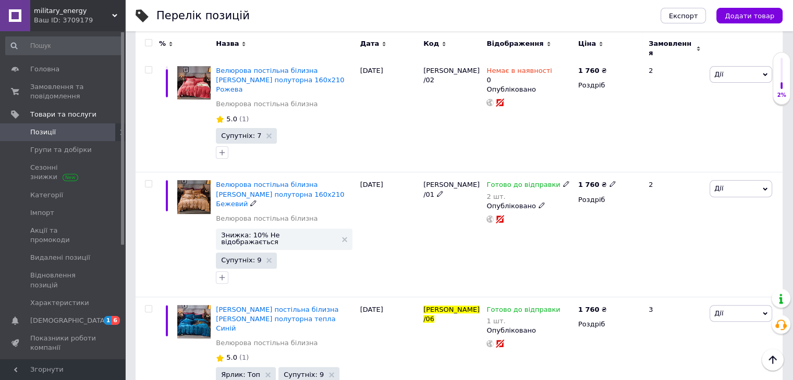
scroll to position [365, 0]
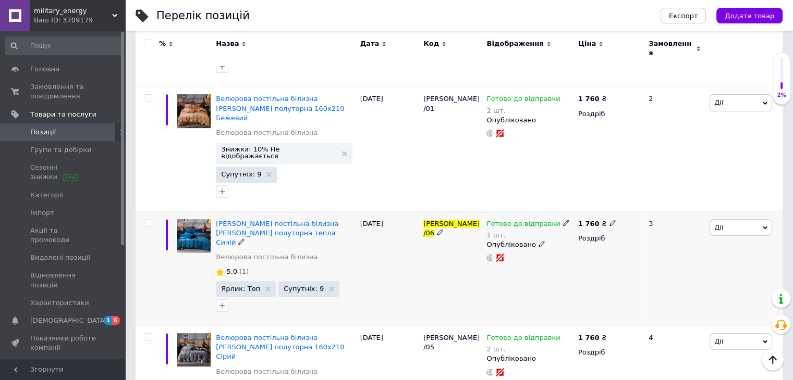
type input "[PERSON_NAME]/06"
click at [563, 220] on icon at bounding box center [566, 223] width 6 height 6
click at [678, 243] on div "Залишки 1 шт." at bounding box center [634, 259] width 130 height 33
click at [613, 255] on input "1" at bounding box center [608, 265] width 79 height 21
type input "2"
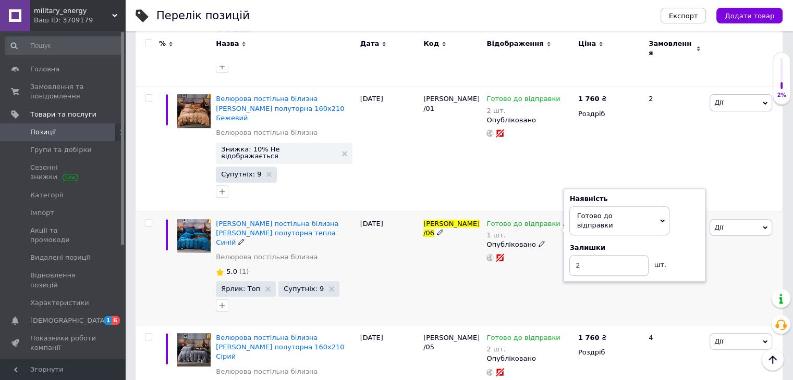
click at [567, 253] on div "Готово до відправки 1 шт. Наявність [PERSON_NAME] до відправки В наявності Нема…" at bounding box center [529, 268] width 91 height 115
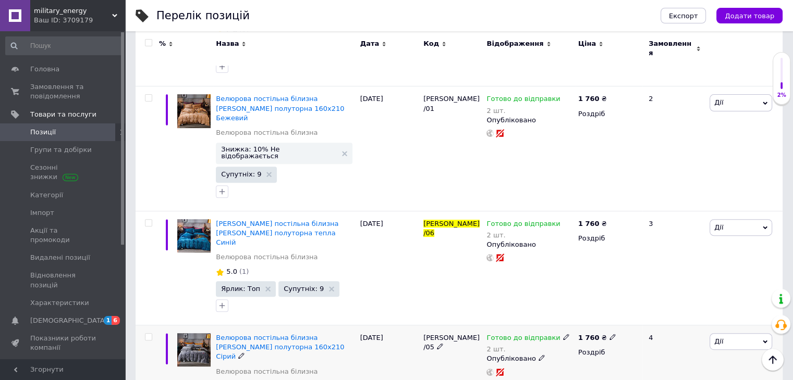
click at [563, 334] on icon at bounding box center [566, 337] width 6 height 6
drag, startPoint x: 695, startPoint y: 314, endPoint x: 594, endPoint y: 309, distance: 101.2
click at [695, 358] on div "Залишки 2 шт." at bounding box center [634, 374] width 130 height 33
click at [592, 358] on div "Залишки 2 шт." at bounding box center [634, 374] width 130 height 33
click at [595, 370] on input "2" at bounding box center [608, 380] width 79 height 21
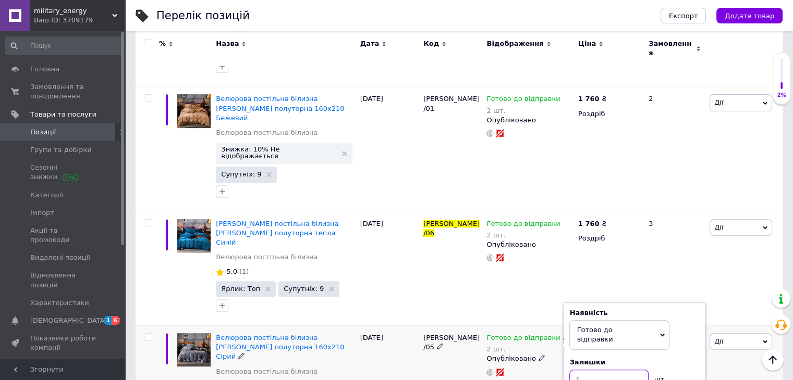
type input "1"
click at [553, 340] on div "Готово до відправки 2 шт. Наявність [PERSON_NAME] до відправки В наявності Нема…" at bounding box center [529, 376] width 91 height 101
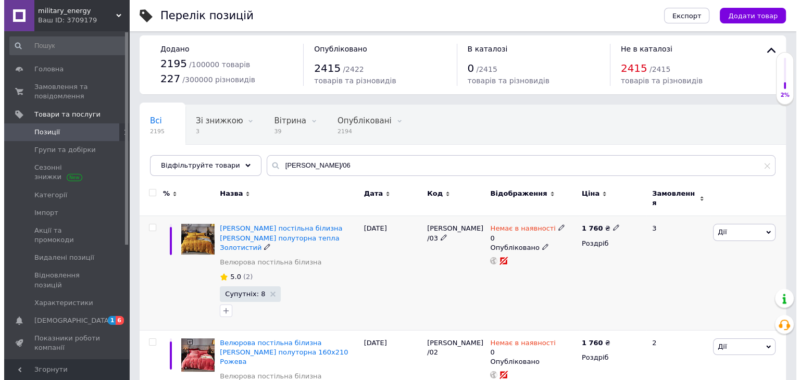
scroll to position [0, 0]
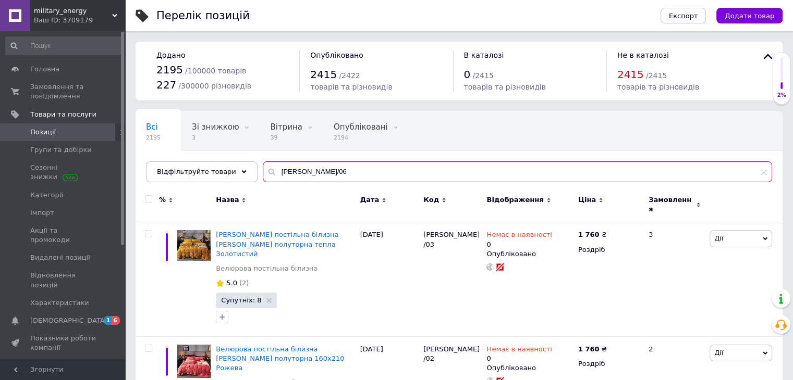
drag, startPoint x: 317, startPoint y: 176, endPoint x: 246, endPoint y: 168, distance: 71.3
click at [246, 168] on div "Всі 2195 Зі знижкою 3 Видалити Редагувати Вітрина 39 Видалити Редагувати Опублі…" at bounding box center [459, 146] width 647 height 71
paste input "Cappone велюр - 021"
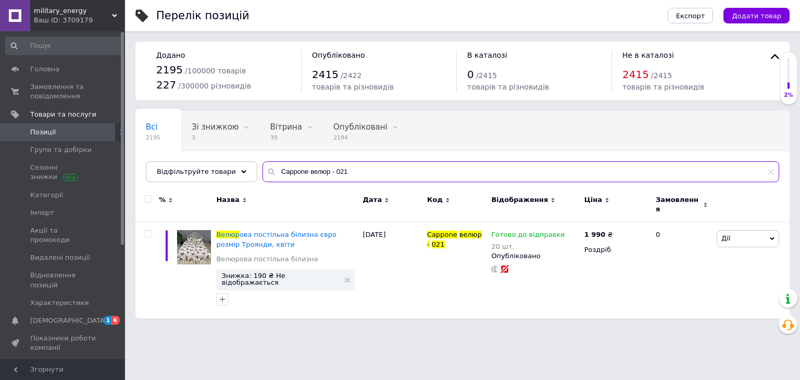
type input "Cappone велюр - 021"
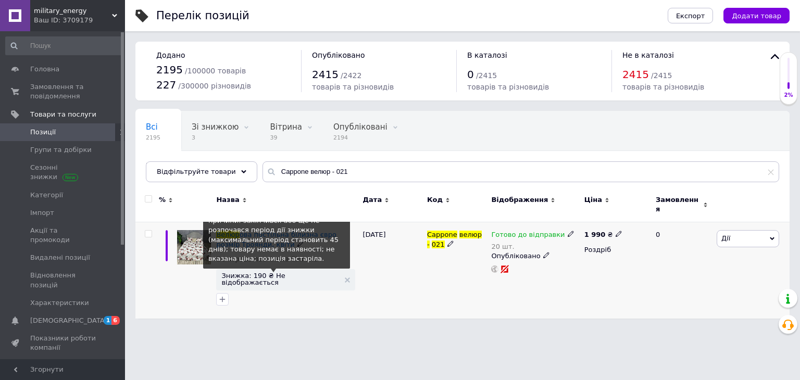
click at [292, 273] on span "Знижка: 190 ₴ Не відображається" at bounding box center [280, 280] width 118 height 14
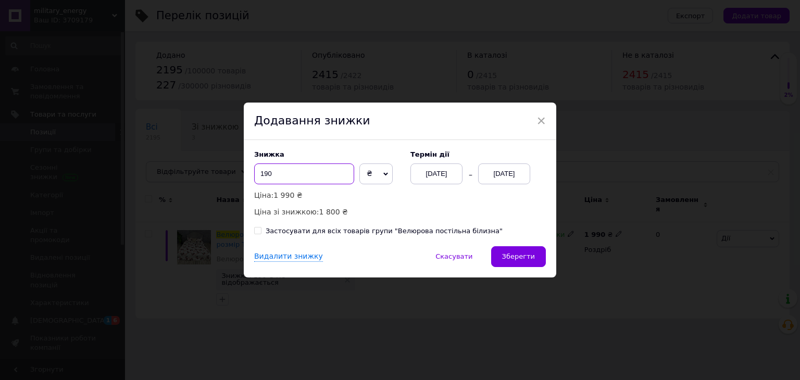
drag, startPoint x: 277, startPoint y: 174, endPoint x: 238, endPoint y: 170, distance: 39.3
click at [238, 170] on div "× Додавання знижки Знижка 190 ₴ % Ціна: 1 990 ₴ Ціна зі знижкою: 1 800 ₴ Термін…" at bounding box center [400, 190] width 800 height 380
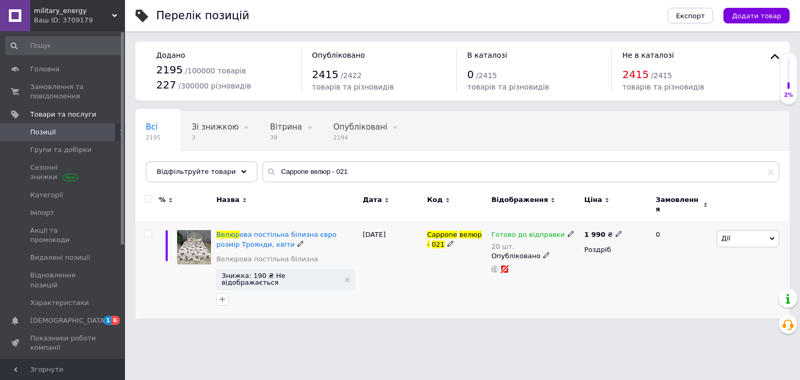
click at [616, 231] on icon at bounding box center [619, 234] width 6 height 6
drag, startPoint x: 661, startPoint y: 221, endPoint x: 630, endPoint y: 215, distance: 31.4
click at [629, 215] on input "1990" at bounding box center [665, 223] width 79 height 21
type input "2310"
click at [574, 282] on div "Готово до відправки 20 шт. Опубліковано" at bounding box center [535, 271] width 93 height 96
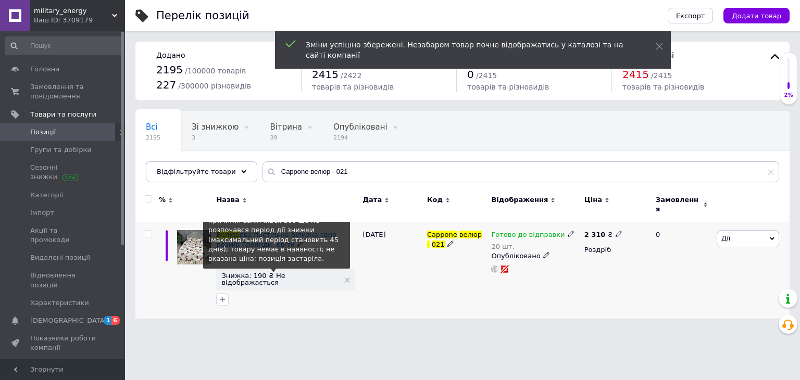
click at [298, 273] on span "Знижка: 190 ₴ Не відображається" at bounding box center [280, 280] width 118 height 14
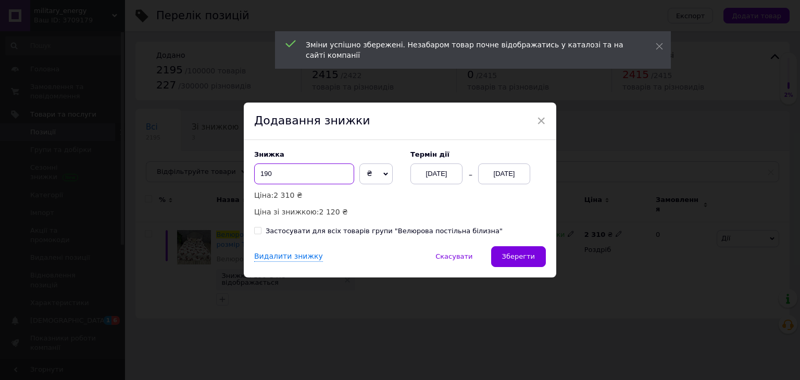
drag, startPoint x: 281, startPoint y: 174, endPoint x: 252, endPoint y: 165, distance: 31.2
click at [238, 171] on div "× Додавання знижки Знижка 190 ₴ % Ціна: 2 310 ₴ Ціна зі знижкою: 2 120 ₴ Термін…" at bounding box center [400, 190] width 800 height 380
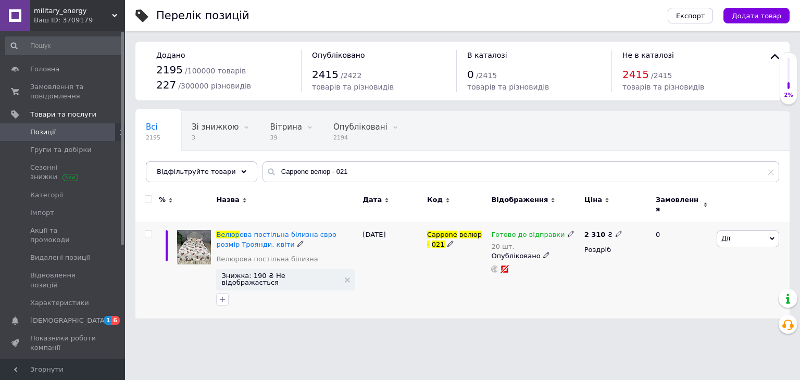
click at [283, 273] on span "Знижка: 190 ₴ Не відображається" at bounding box center [280, 280] width 118 height 14
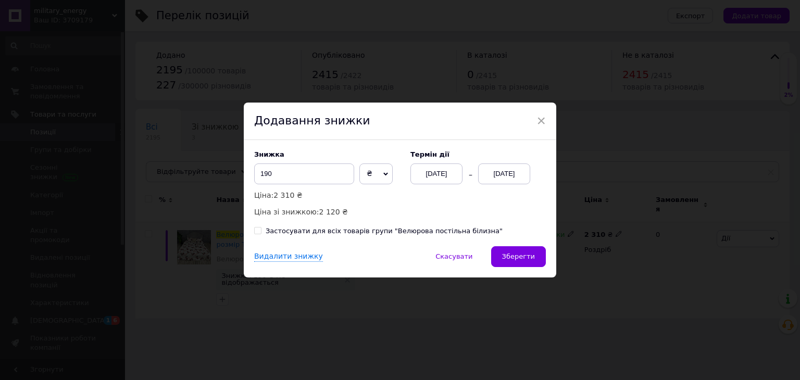
click at [365, 176] on span "₴" at bounding box center [376, 174] width 33 height 21
drag, startPoint x: 300, startPoint y: 174, endPoint x: 262, endPoint y: 166, distance: 38.8
click at [248, 167] on div "Знижка 190 ₴ % Ціна: 2 310 ₴ Ціна зі знижкою: 2 120 ₴ Термін дії [DATE] [DATE] …" at bounding box center [400, 193] width 313 height 106
type input "510"
click at [494, 177] on div "[DATE]" at bounding box center [504, 174] width 52 height 21
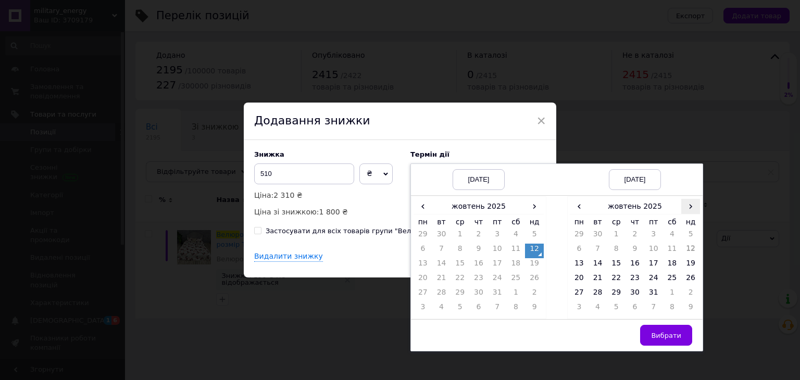
click at [690, 205] on span "›" at bounding box center [691, 206] width 19 height 15
click at [616, 292] on td "26" at bounding box center [616, 295] width 19 height 15
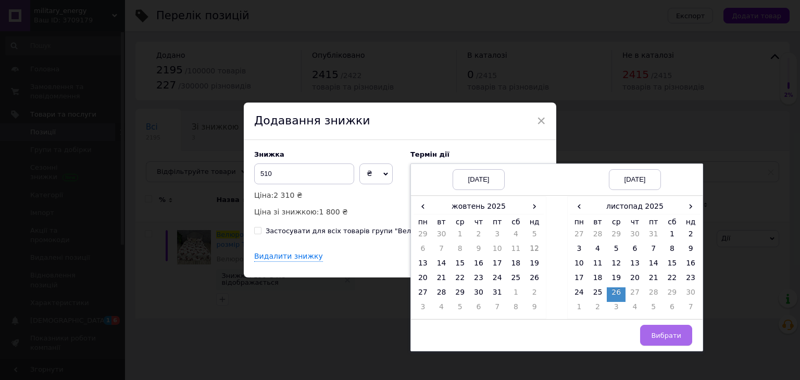
click at [661, 332] on span "Вибрати" at bounding box center [666, 336] width 30 height 8
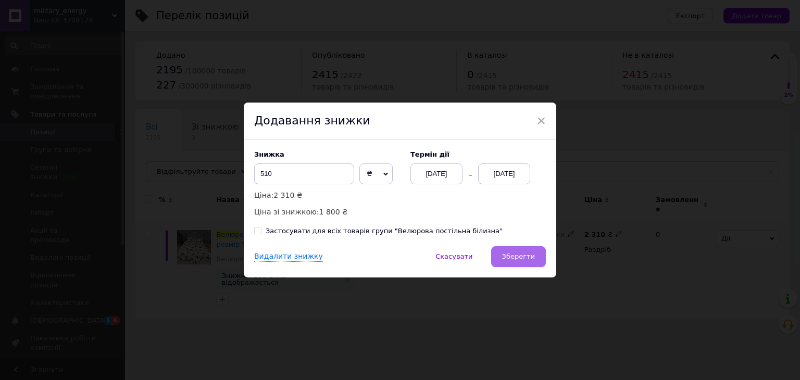
click at [510, 255] on span "Зберегти" at bounding box center [518, 257] width 33 height 8
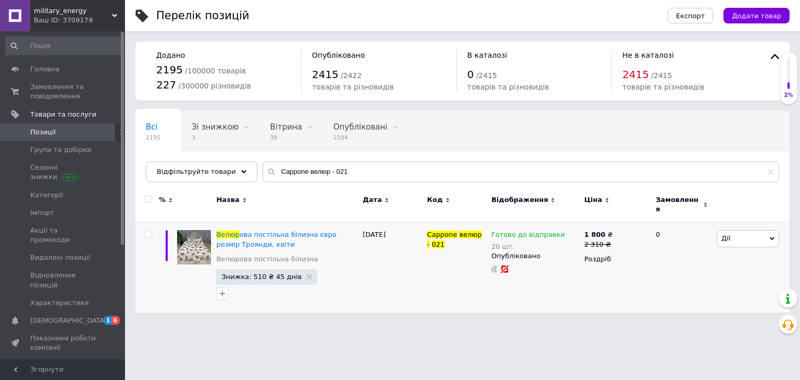
drag, startPoint x: 112, startPoint y: 15, endPoint x: 100, endPoint y: 28, distance: 17.3
click at [111, 15] on div "military_energy Ваш ID: 3709179 Сайт military_energy Кабінет покупця Перевірити…" at bounding box center [62, 15] width 125 height 31
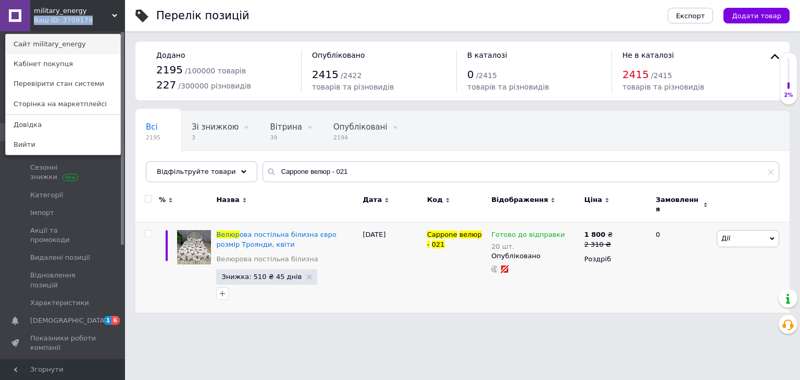
click at [89, 40] on link "Сайт military_energy" at bounding box center [63, 44] width 115 height 20
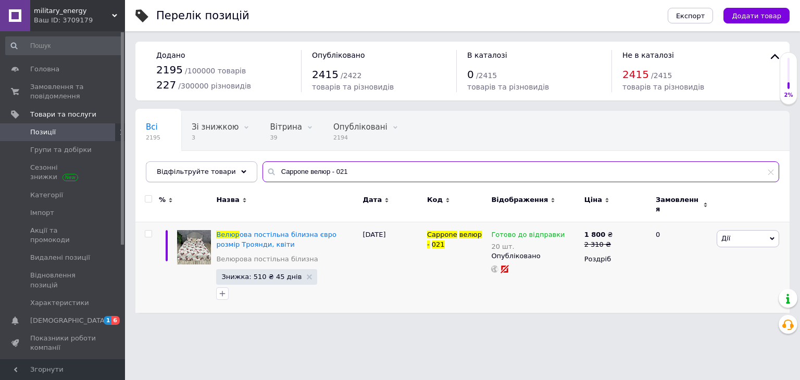
drag, startPoint x: 290, startPoint y: 171, endPoint x: 223, endPoint y: 172, distance: 67.2
click at [223, 172] on div "Відфільтруйте товари Cappone велюр - 021" at bounding box center [463, 172] width 634 height 21
paste input "WN/103"
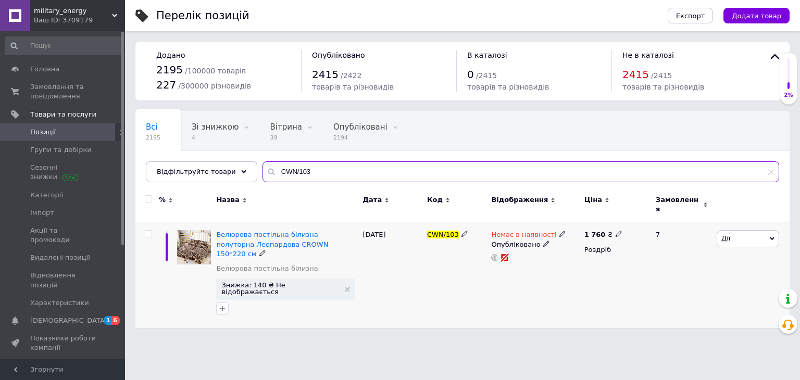
type input "CWN/103"
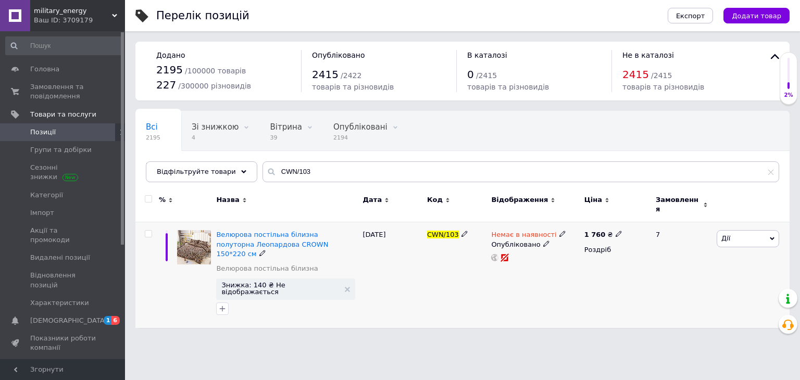
click at [743, 234] on span "Дії" at bounding box center [748, 238] width 63 height 17
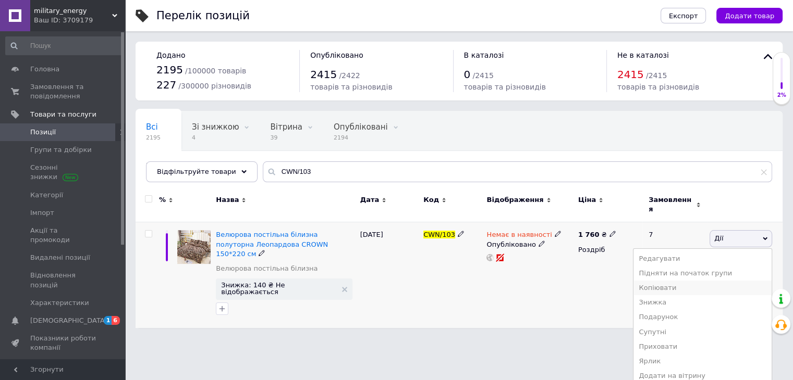
click at [694, 282] on li "Копіювати" at bounding box center [702, 288] width 138 height 15
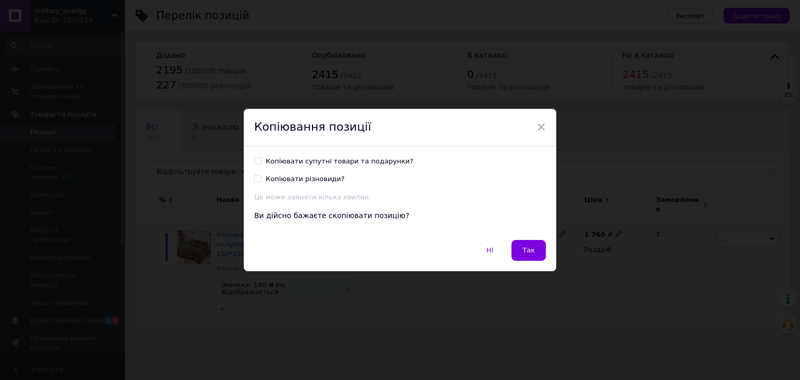
click at [317, 162] on div "Копіювати супутні товари та подарунки?" at bounding box center [340, 161] width 148 height 9
click at [261, 162] on input "Копіювати супутні товари та подарунки?" at bounding box center [257, 160] width 7 height 7
checkbox input "true"
click at [313, 184] on div "Копіювати різновиди?" at bounding box center [305, 179] width 79 height 9
click at [261, 182] on input "Копіювати різновиди?" at bounding box center [257, 178] width 7 height 7
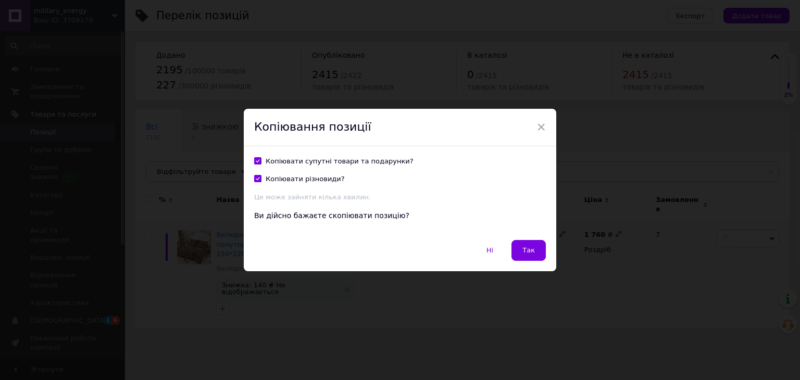
checkbox input "true"
click at [533, 253] on span "Так" at bounding box center [529, 251] width 13 height 8
